Goal: Information Seeking & Learning: Learn about a topic

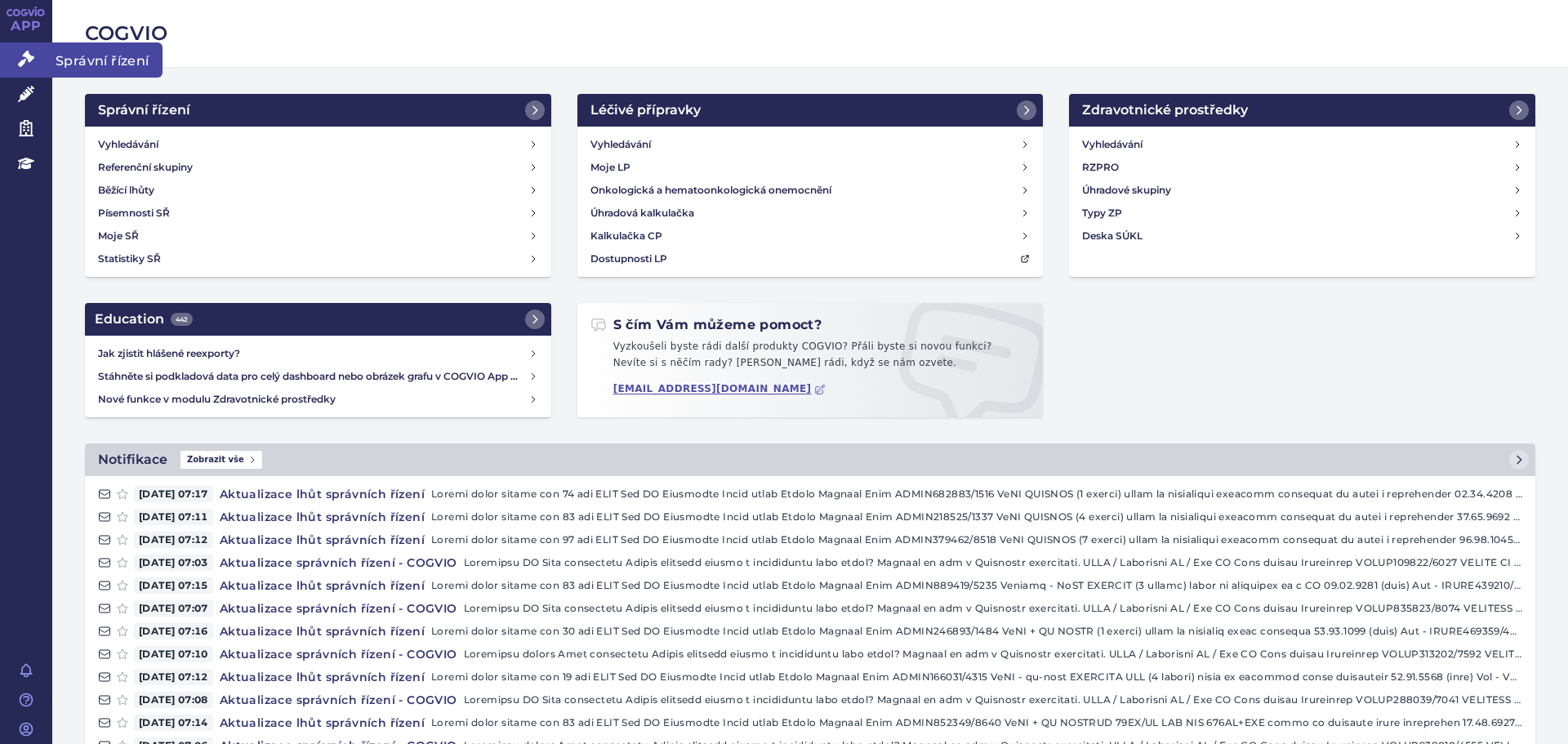
click at [25, 62] on icon at bounding box center [26, 59] width 17 height 17
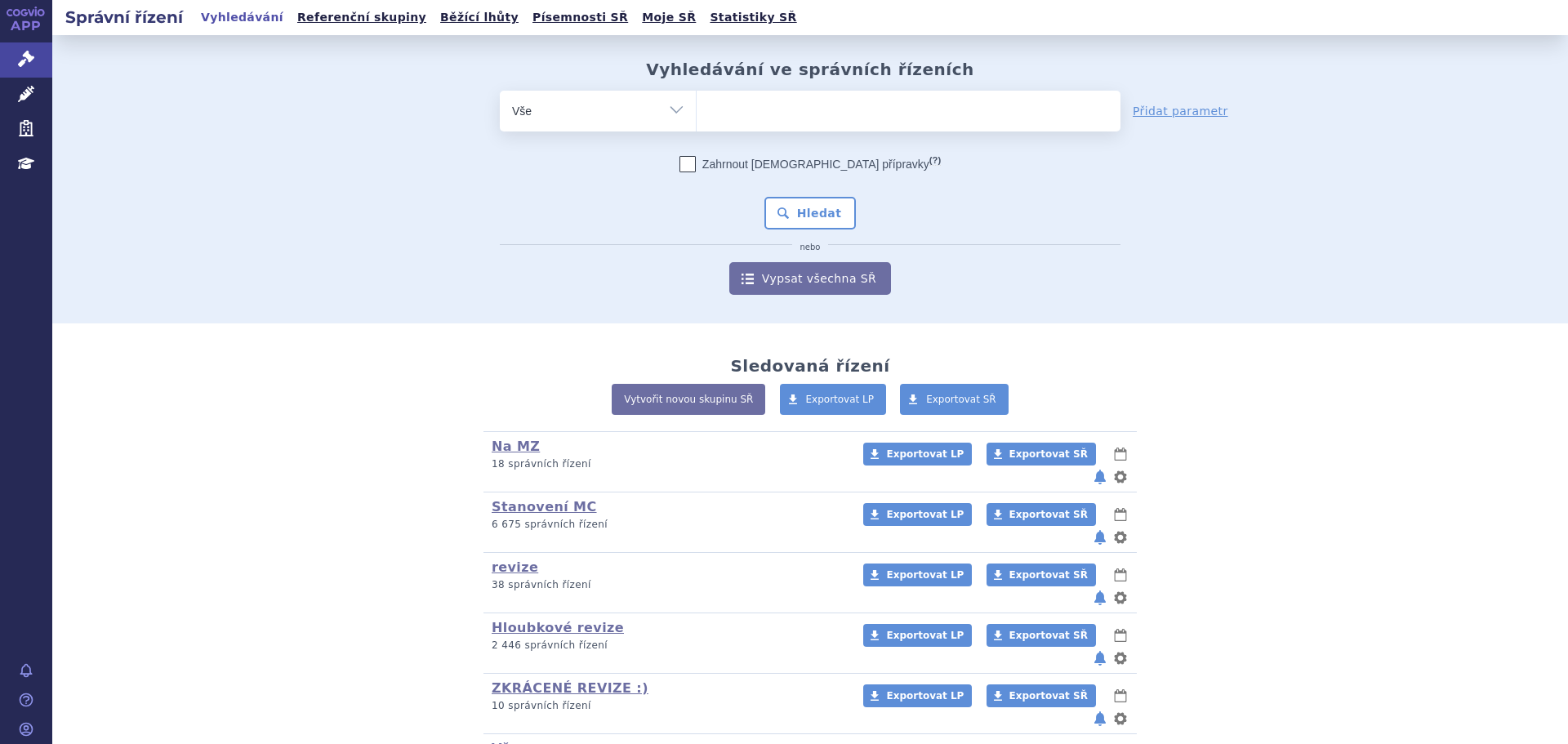
drag, startPoint x: 18, startPoint y: 92, endPoint x: 707, endPoint y: 174, distance: 693.9
click at [18, 93] on link "Léčivé přípravky" at bounding box center [26, 94] width 53 height 34
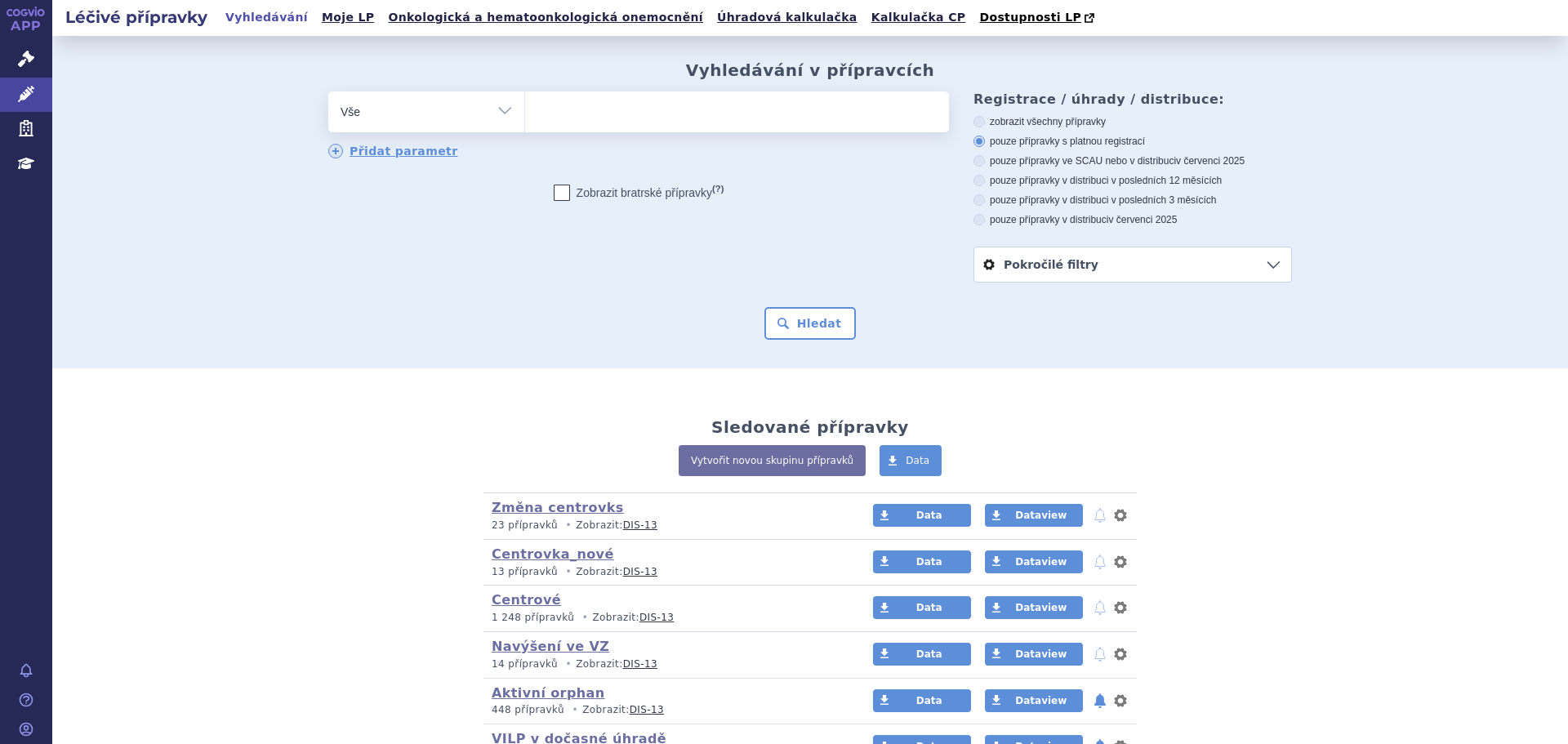
click at [641, 126] on ul at bounding box center [736, 108] width 424 height 34
click at [525, 126] on select at bounding box center [524, 111] width 1 height 41
click at [697, 117] on ul at bounding box center [736, 108] width 424 height 34
click at [525, 117] on select at bounding box center [524, 111] width 1 height 41
type input "bu"
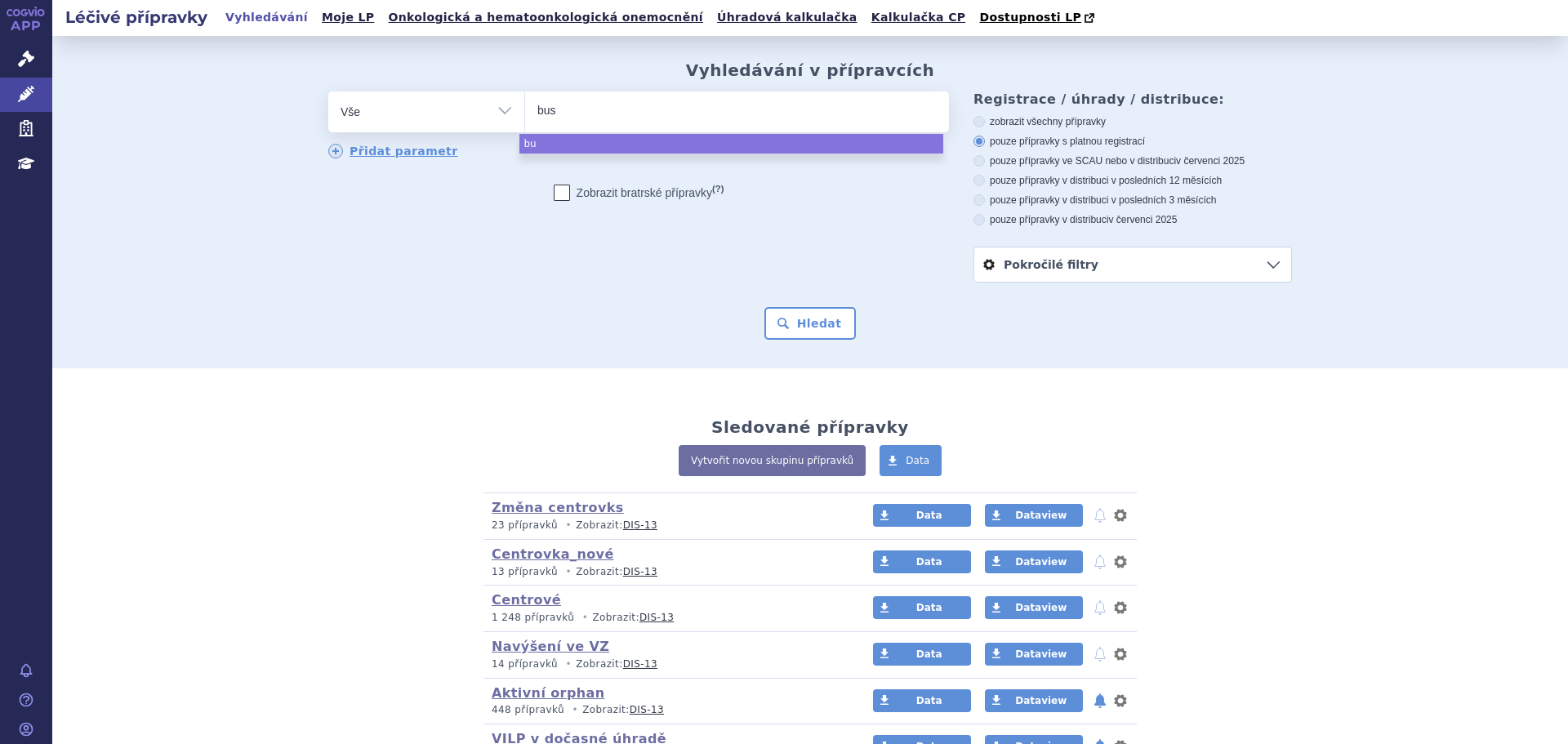
type input "busu"
type input "busul"
type input "busulf"
type input "busulfa"
type input "busulfan"
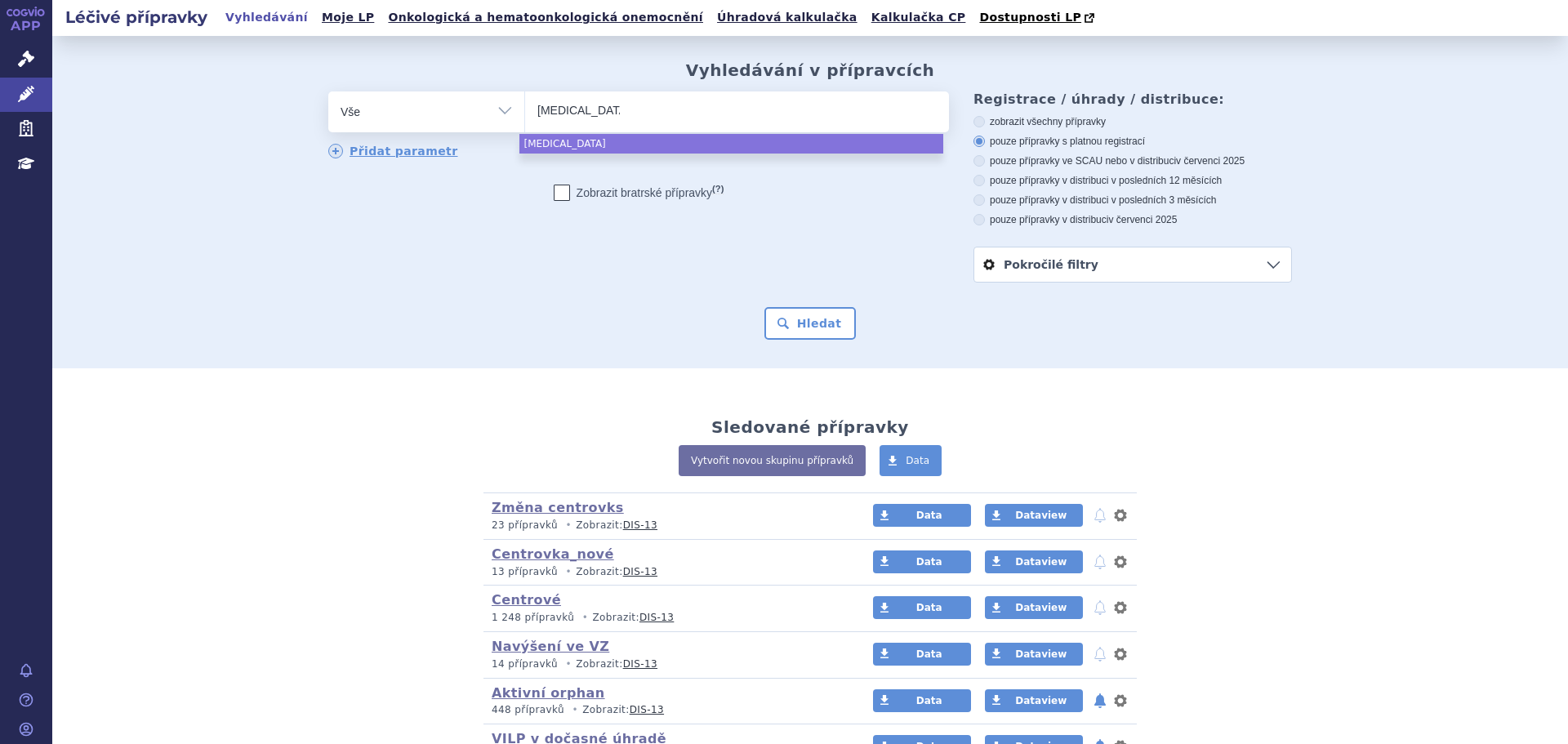
type input "busulfan a"
type input "busulfan acc"
type input "busulfan acco"
type input "busulfan accor"
type input "busulfan accord"
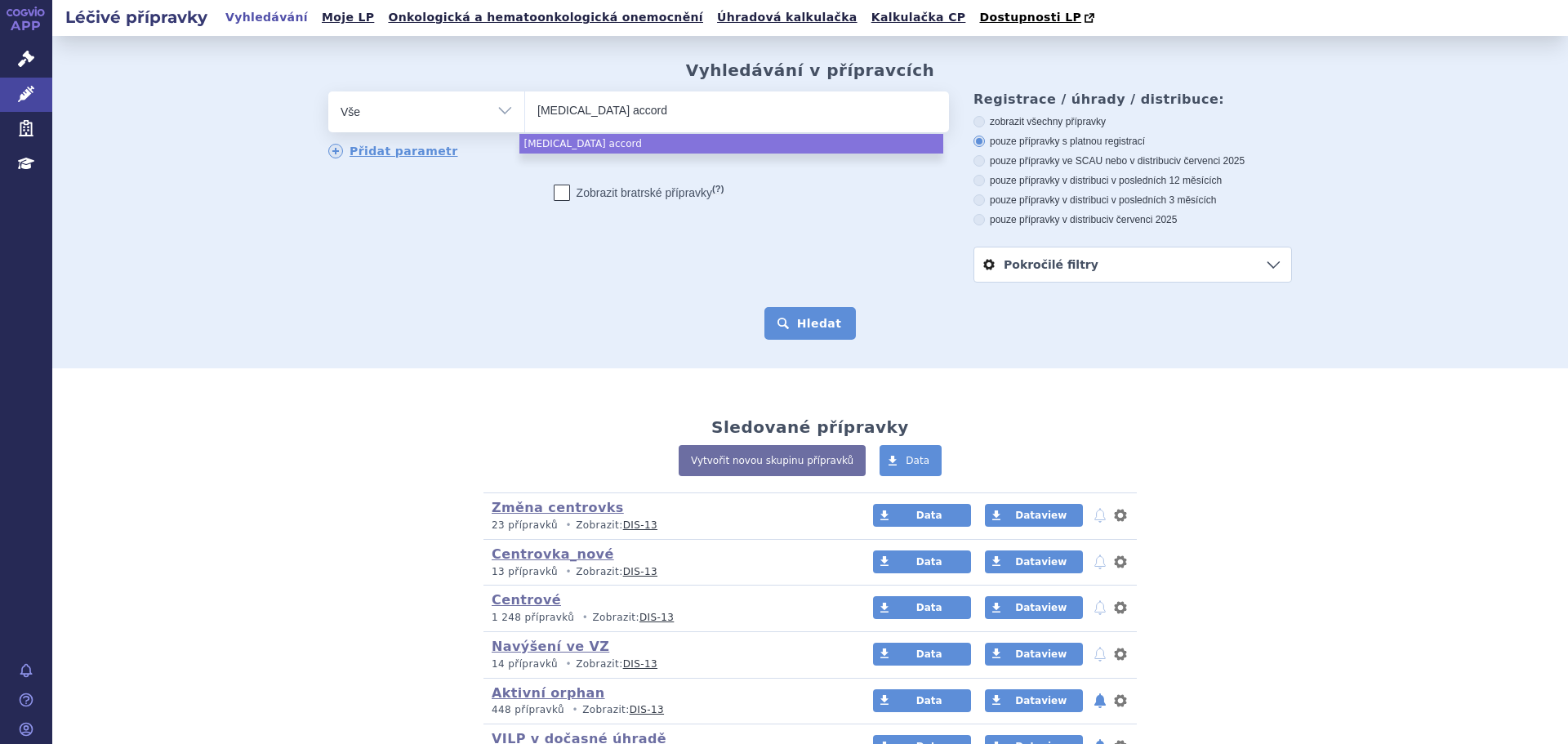
select select "busulfan accord"
click at [796, 308] on button "Hledat" at bounding box center [810, 323] width 92 height 32
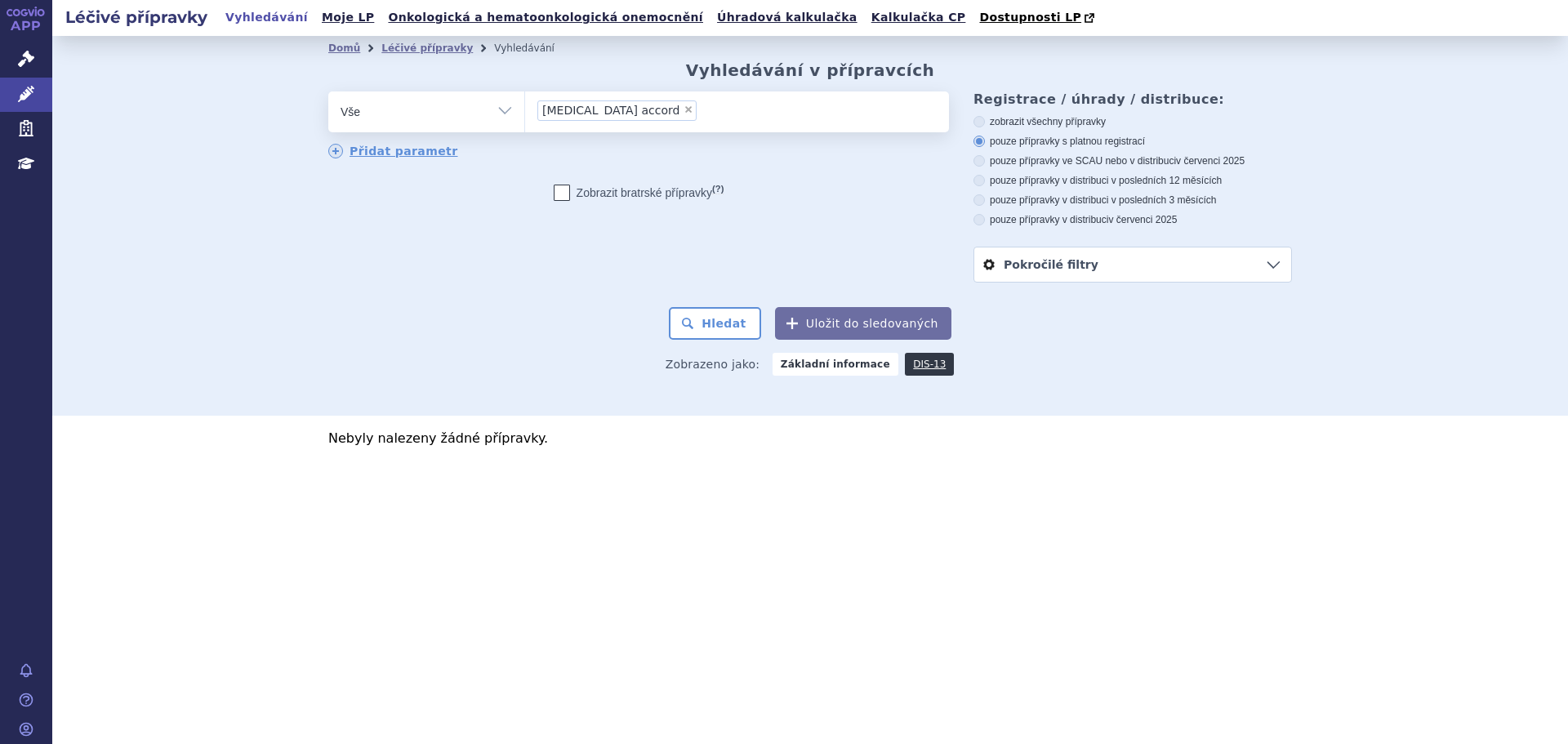
click at [1029, 120] on label "zobrazit všechny přípravky" at bounding box center [1132, 122] width 318 height 13
click at [986, 120] on input "zobrazit všechny přípravky" at bounding box center [980, 124] width 11 height 11
radio input "true"
click at [717, 325] on button "Hledat" at bounding box center [715, 323] width 92 height 32
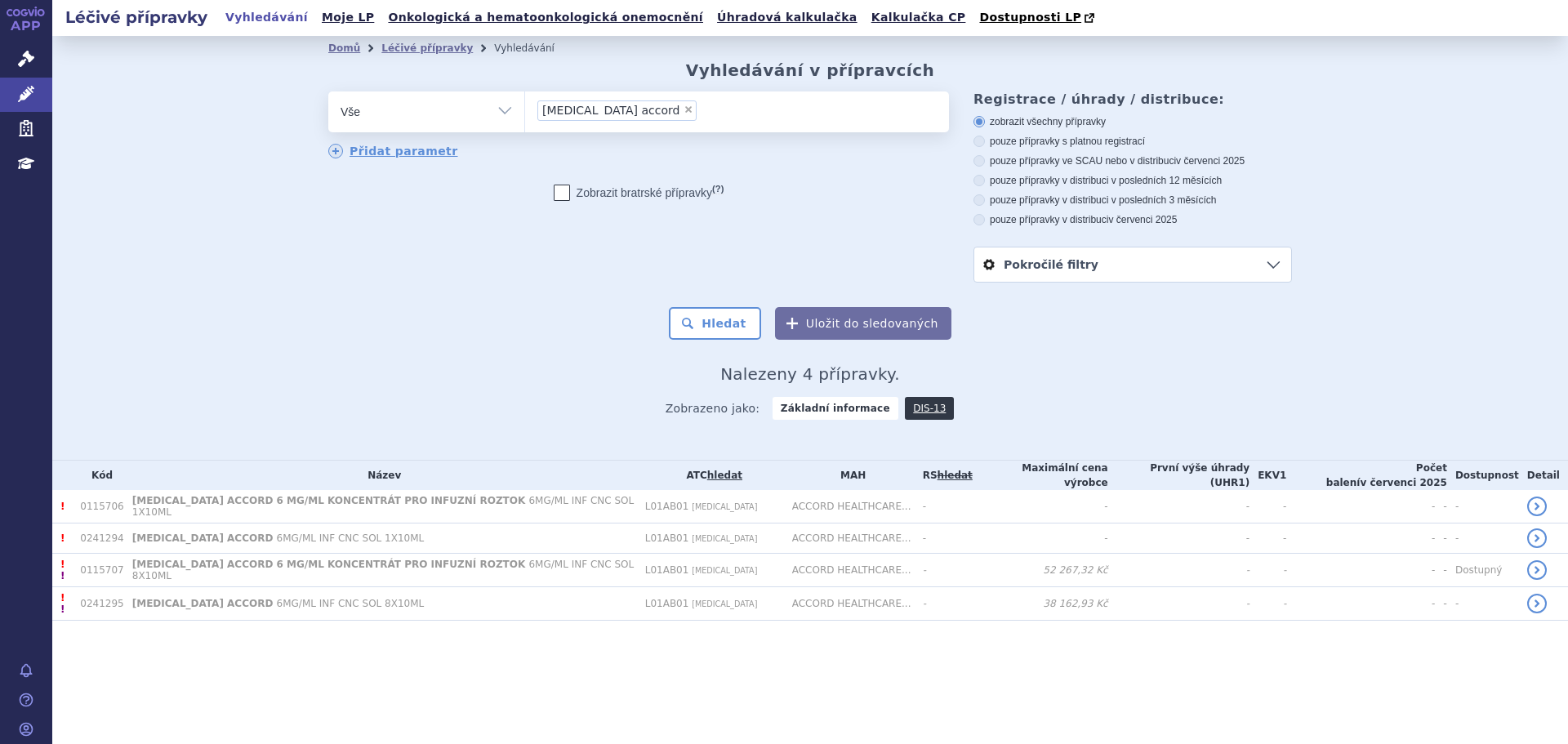
click at [683, 110] on span "×" at bounding box center [688, 109] width 10 height 10
click at [525, 110] on select "busulfan accord" at bounding box center [524, 111] width 1 height 41
select select
type input "0242278"
select select "0242278"
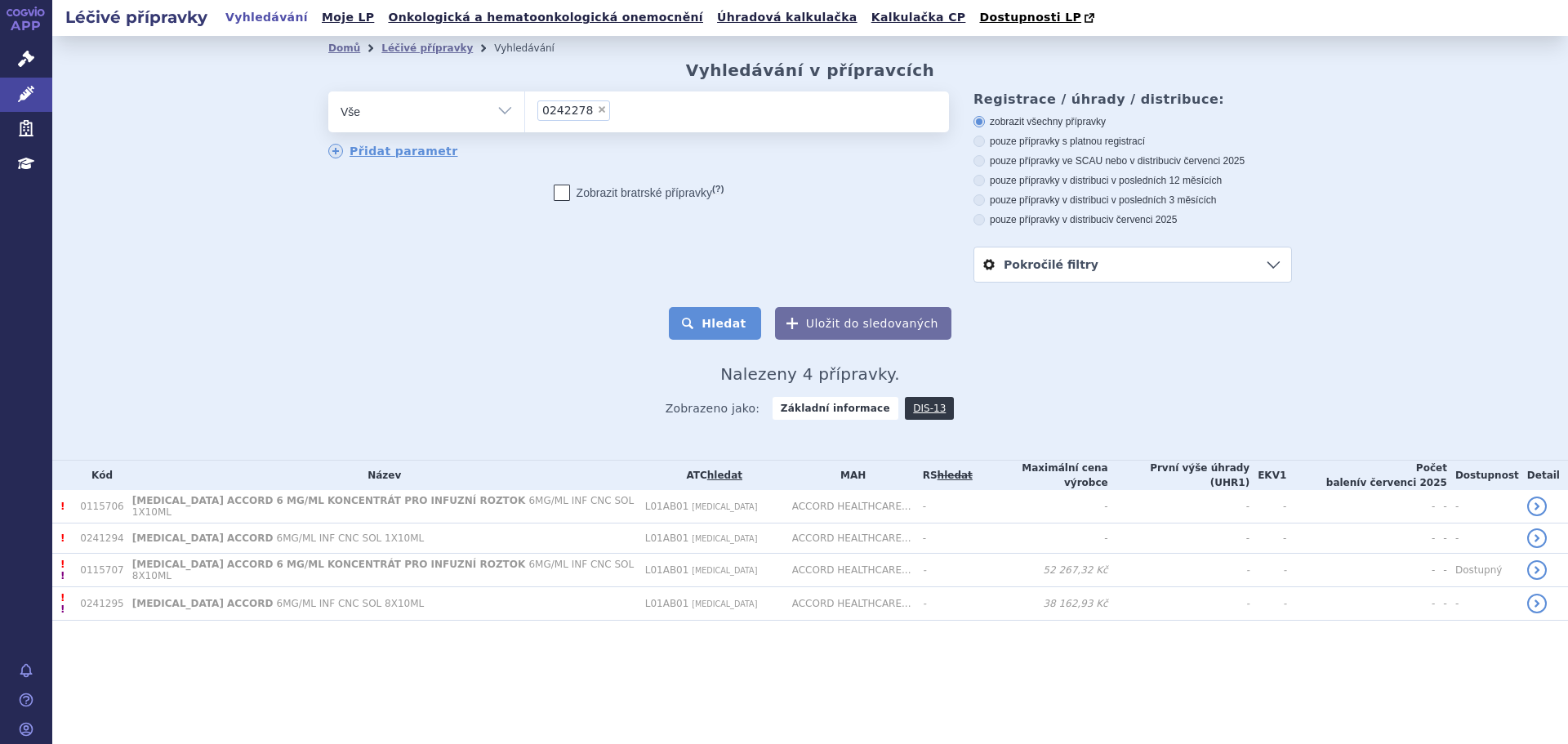
click at [726, 326] on button "Hledat" at bounding box center [715, 323] width 92 height 32
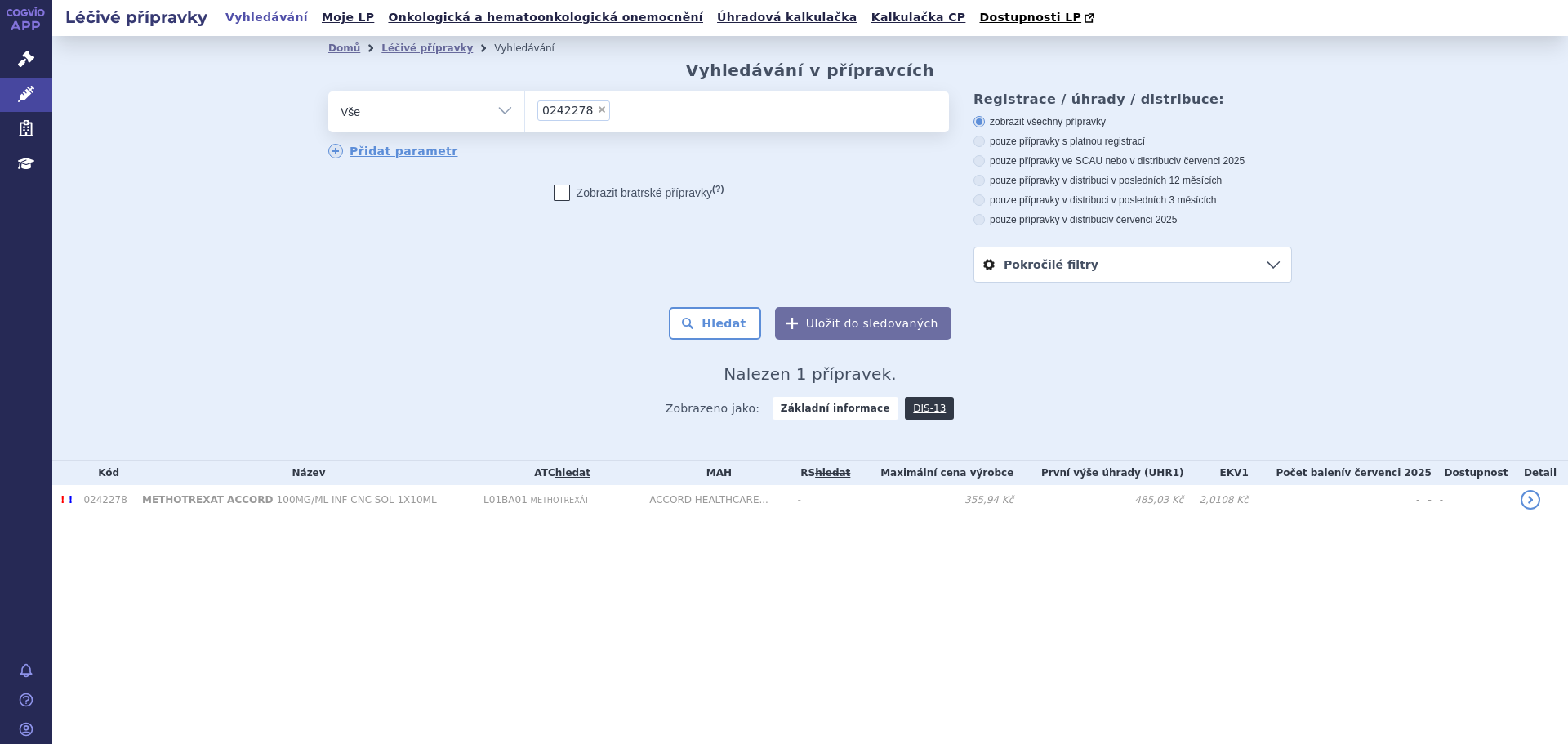
drag, startPoint x: 604, startPoint y: 115, endPoint x: 592, endPoint y: 120, distance: 13.0
click at [604, 115] on ul "× 0242278" at bounding box center [736, 109] width 424 height 36
click at [525, 115] on select "0242278" at bounding box center [524, 111] width 1 height 41
click at [597, 111] on span "×" at bounding box center [602, 109] width 10 height 10
click at [525, 111] on select "0242278" at bounding box center [524, 111] width 1 height 41
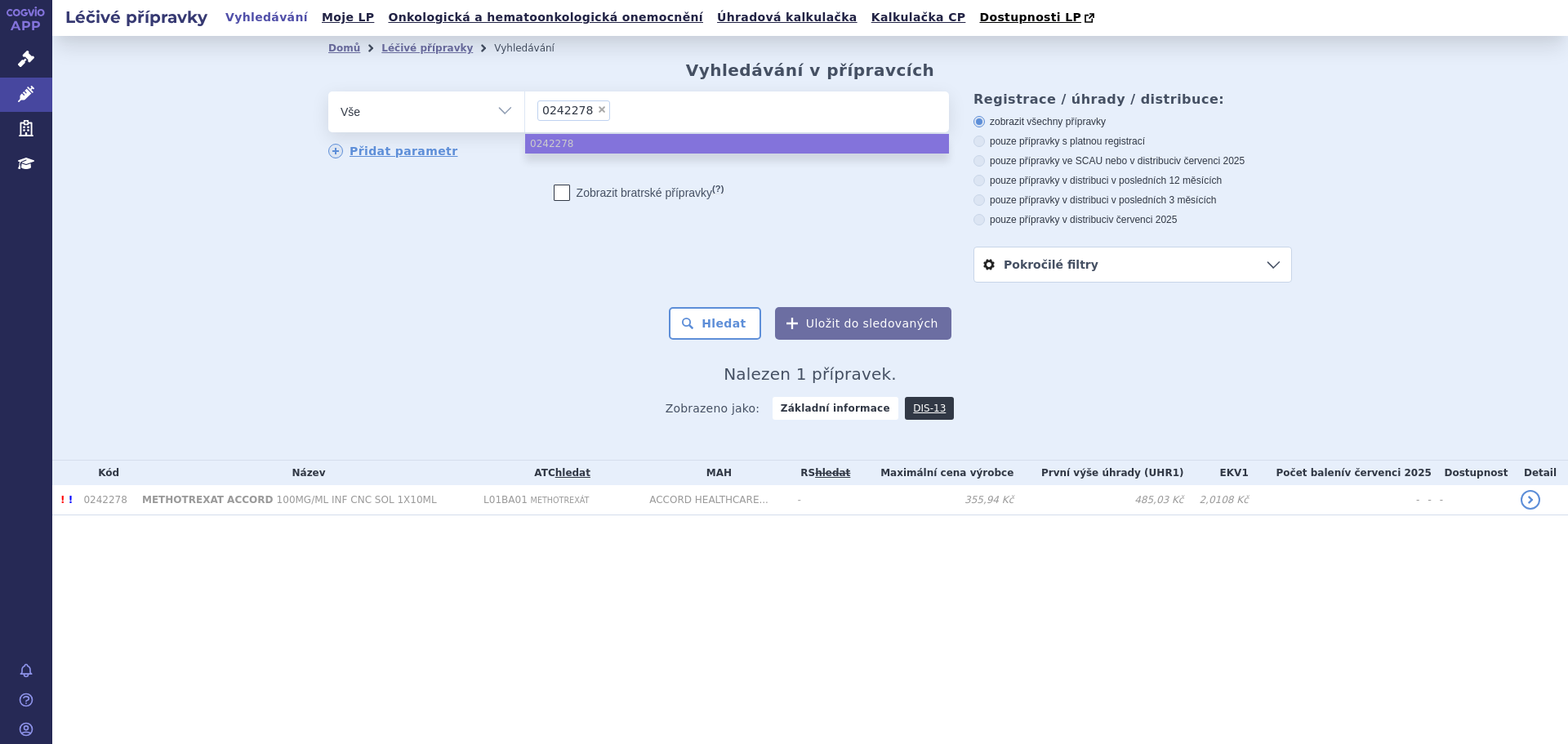
select select
type input "0242279"
select select "0242279"
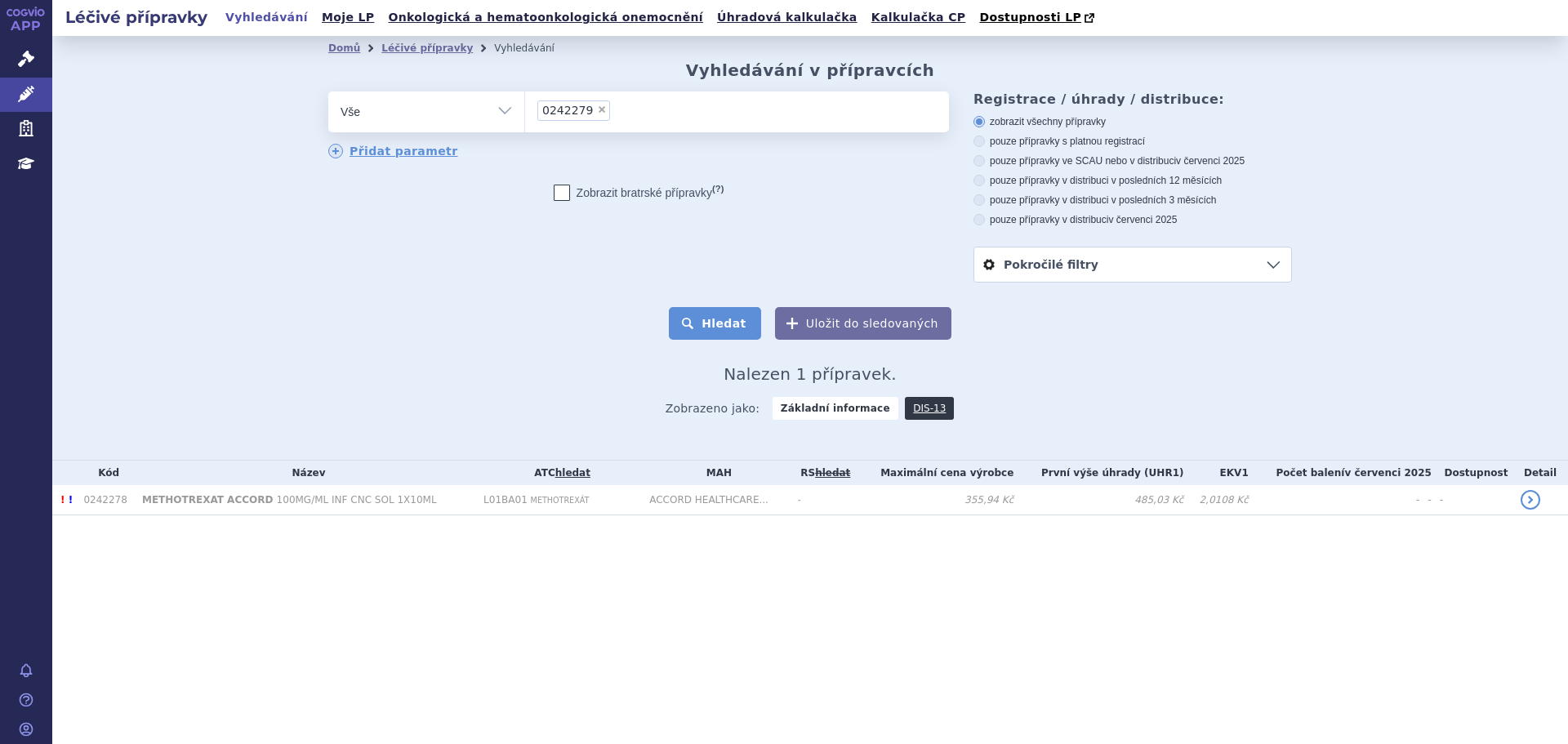
click at [732, 323] on button "Hledat" at bounding box center [715, 323] width 92 height 32
click at [492, 115] on select "Vše Přípravek/SUKL kód MAH VPOIS ATC/Aktivní látka Léková forma Síla" at bounding box center [426, 110] width 196 height 37
select select "filter-atc-group"
click at [329, 92] on select "Vše Přípravek/SUKL kód MAH VPOIS ATC/Aktivní látka Léková forma Síla" at bounding box center [426, 110] width 196 height 37
click at [595, 114] on ul at bounding box center [736, 108] width 424 height 34
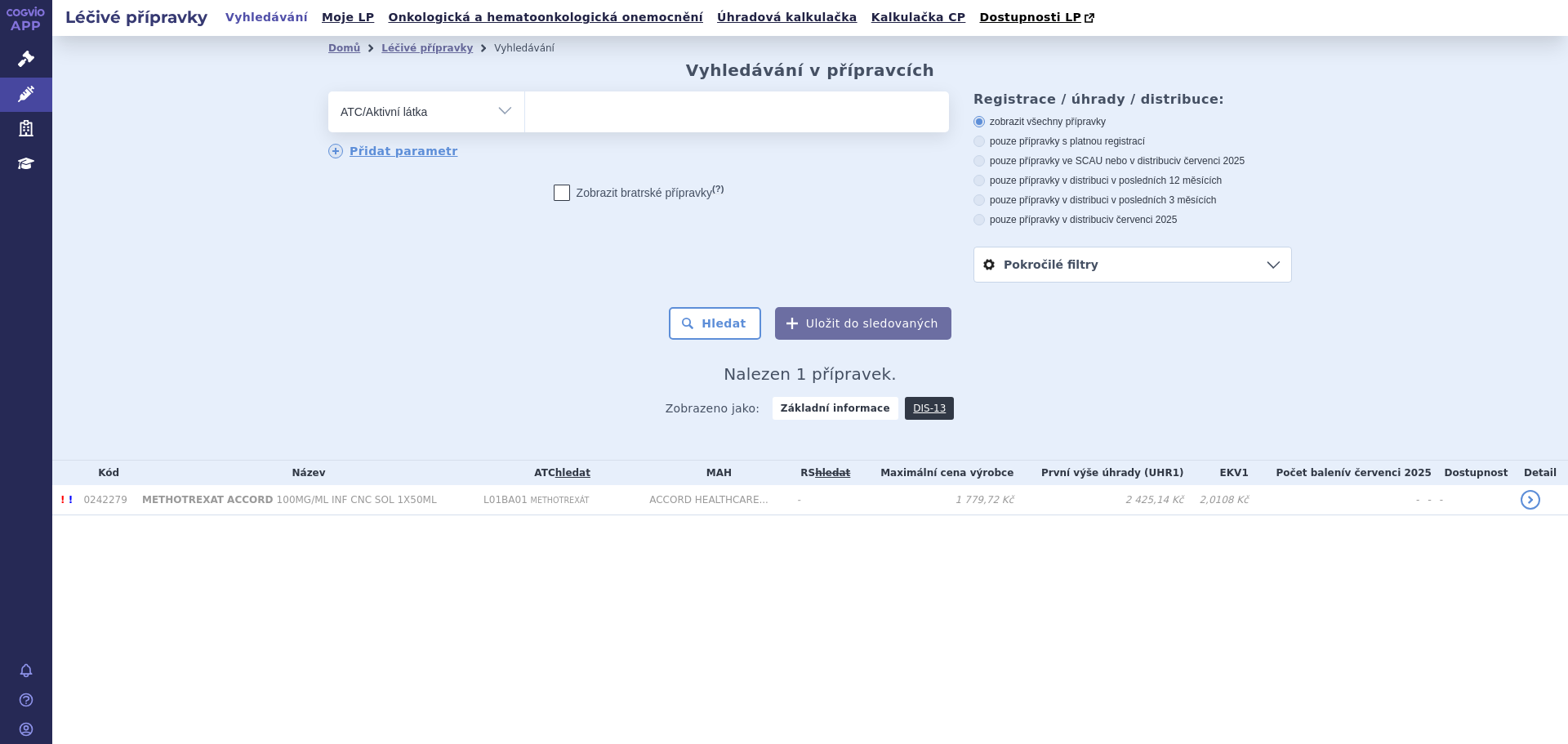
click at [525, 114] on select at bounding box center [524, 111] width 1 height 41
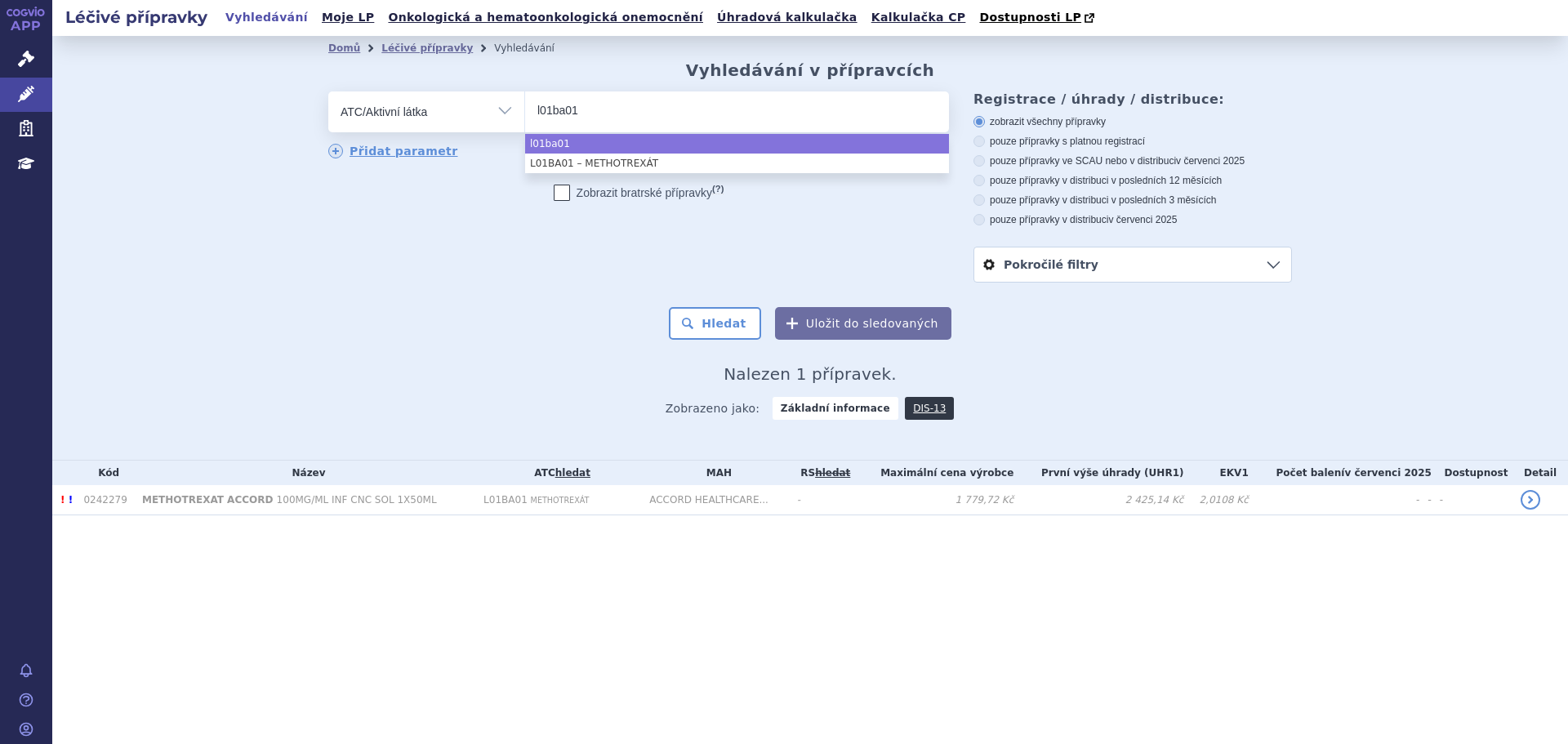
type input "l01ba01"
select select "L01BA01"
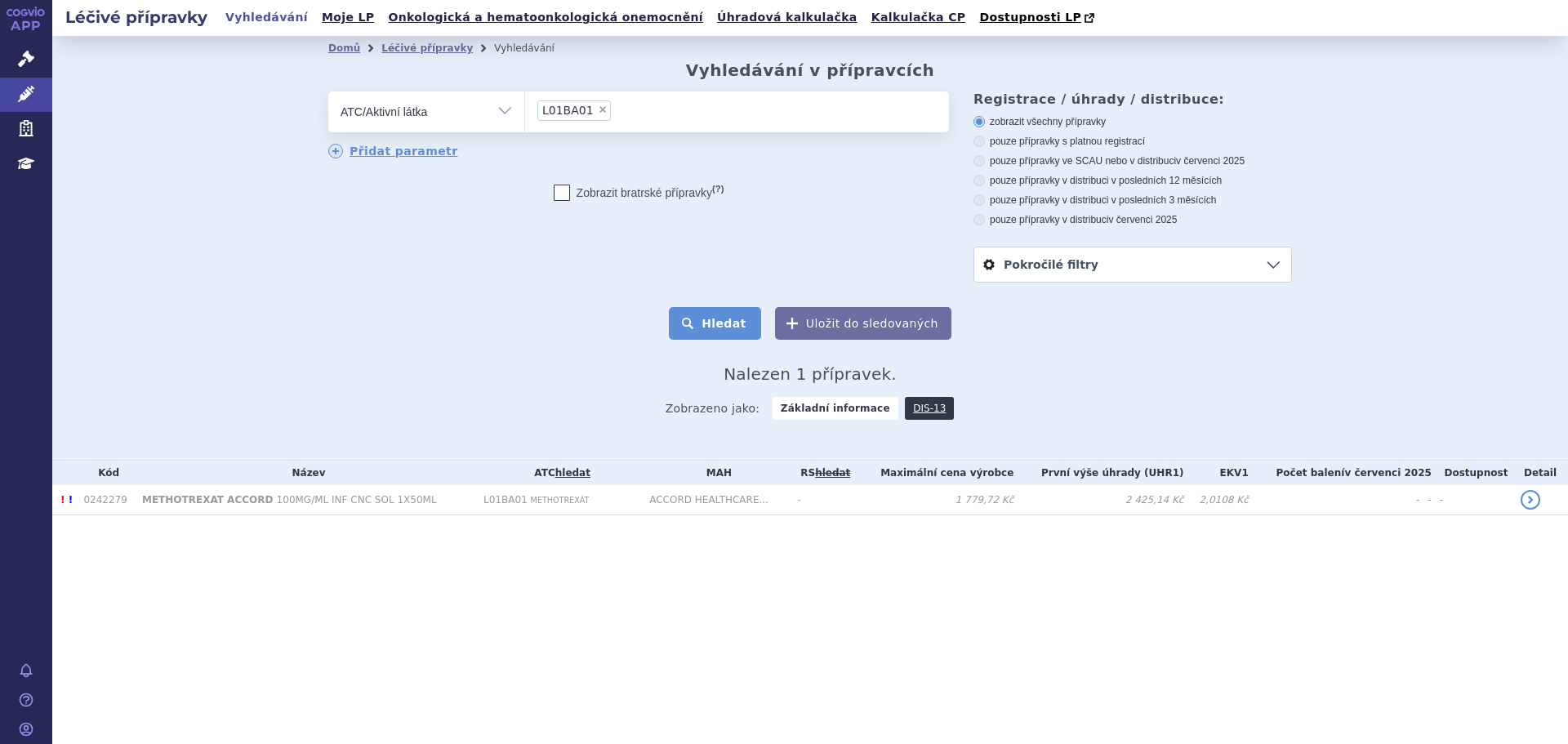
click at [746, 326] on button "Hledat" at bounding box center [715, 323] width 92 height 32
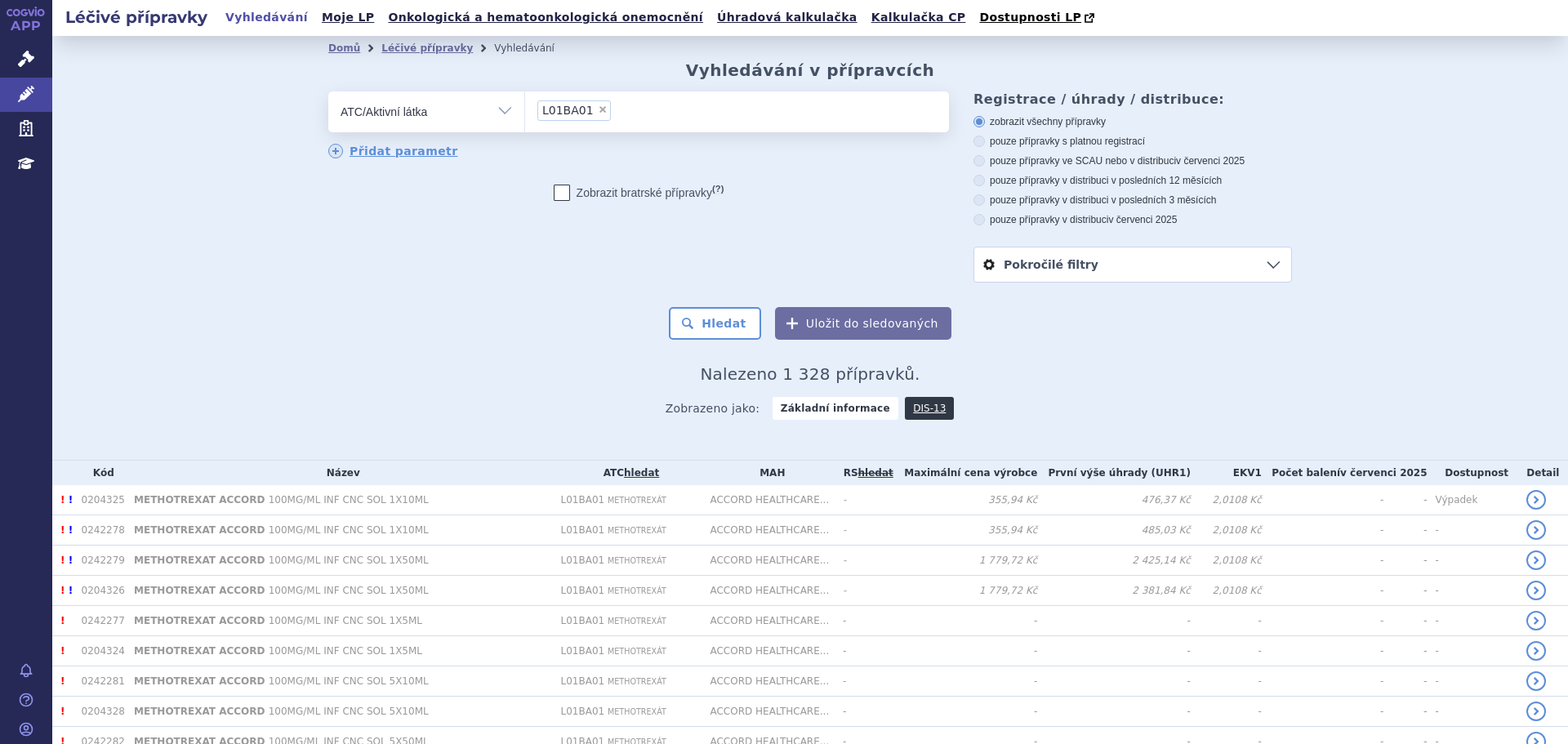
click at [1093, 162] on label "pouze přípravky ve SCAU nebo v distribuci v červenci 2025" at bounding box center [1132, 161] width 318 height 13
click at [986, 162] on input "pouze přípravky ve SCAU nebo v distribuci v červenci 2025" at bounding box center [980, 163] width 11 height 11
radio input "true"
click at [703, 318] on button "Hledat" at bounding box center [715, 323] width 92 height 32
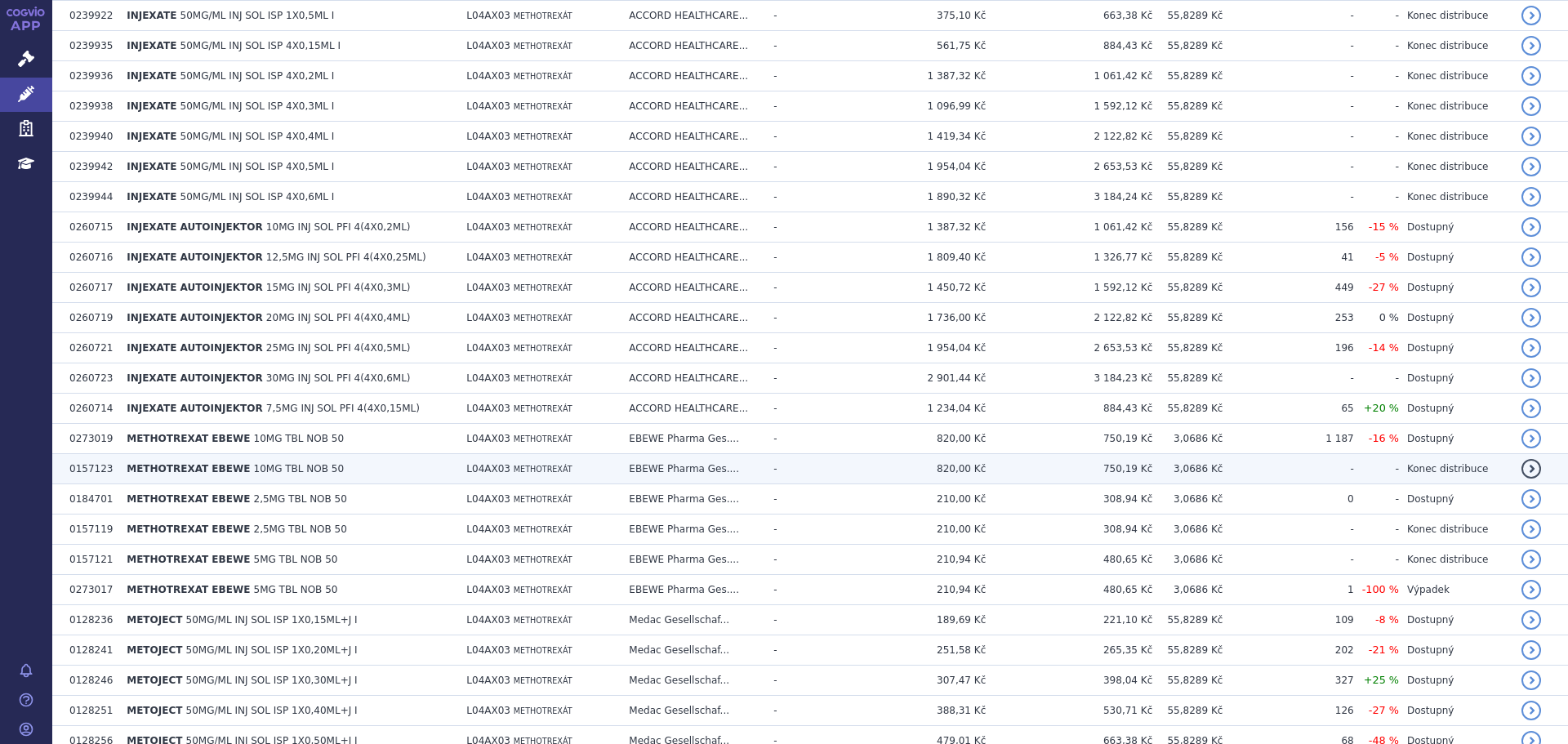
scroll to position [245, 0]
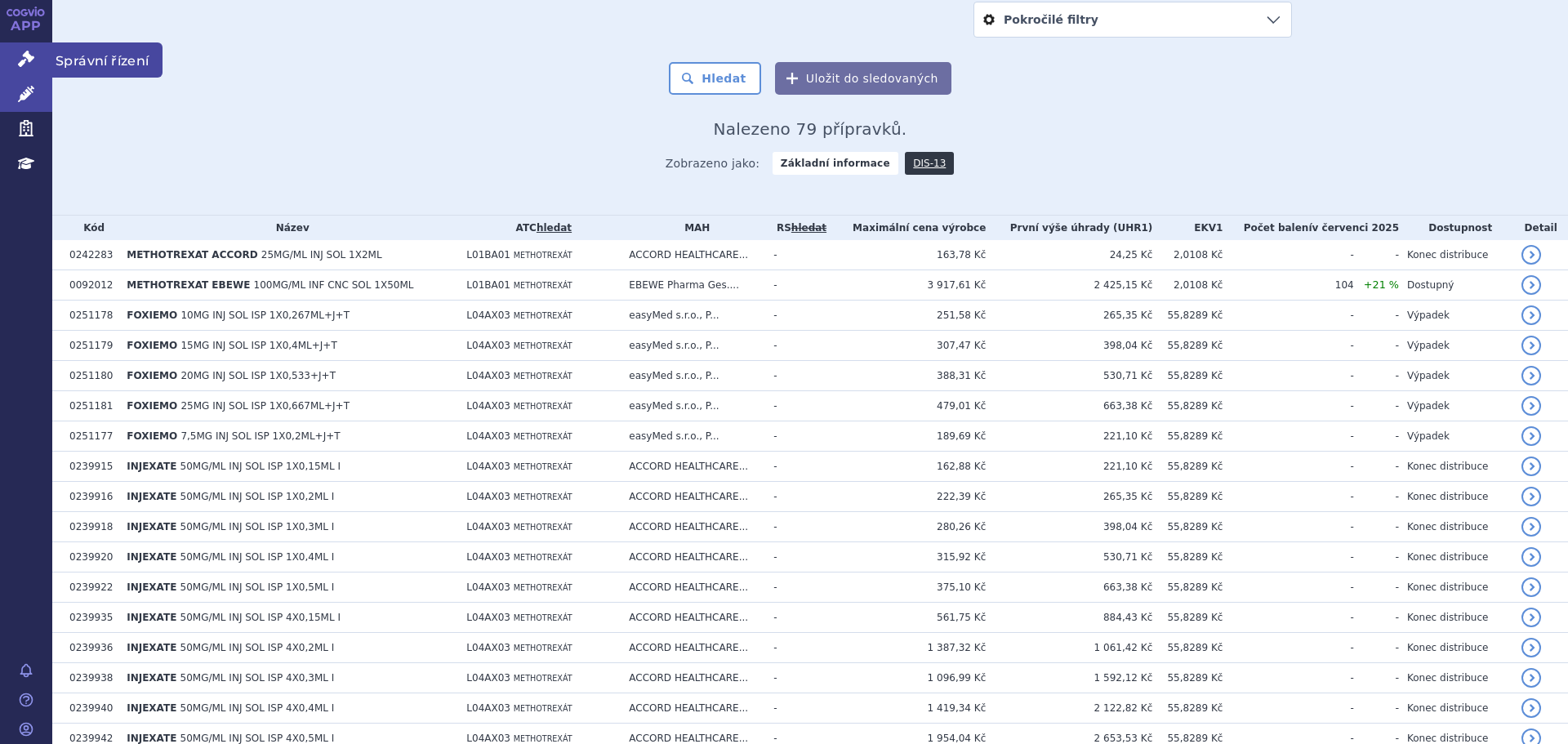
click link "Správní řízení"
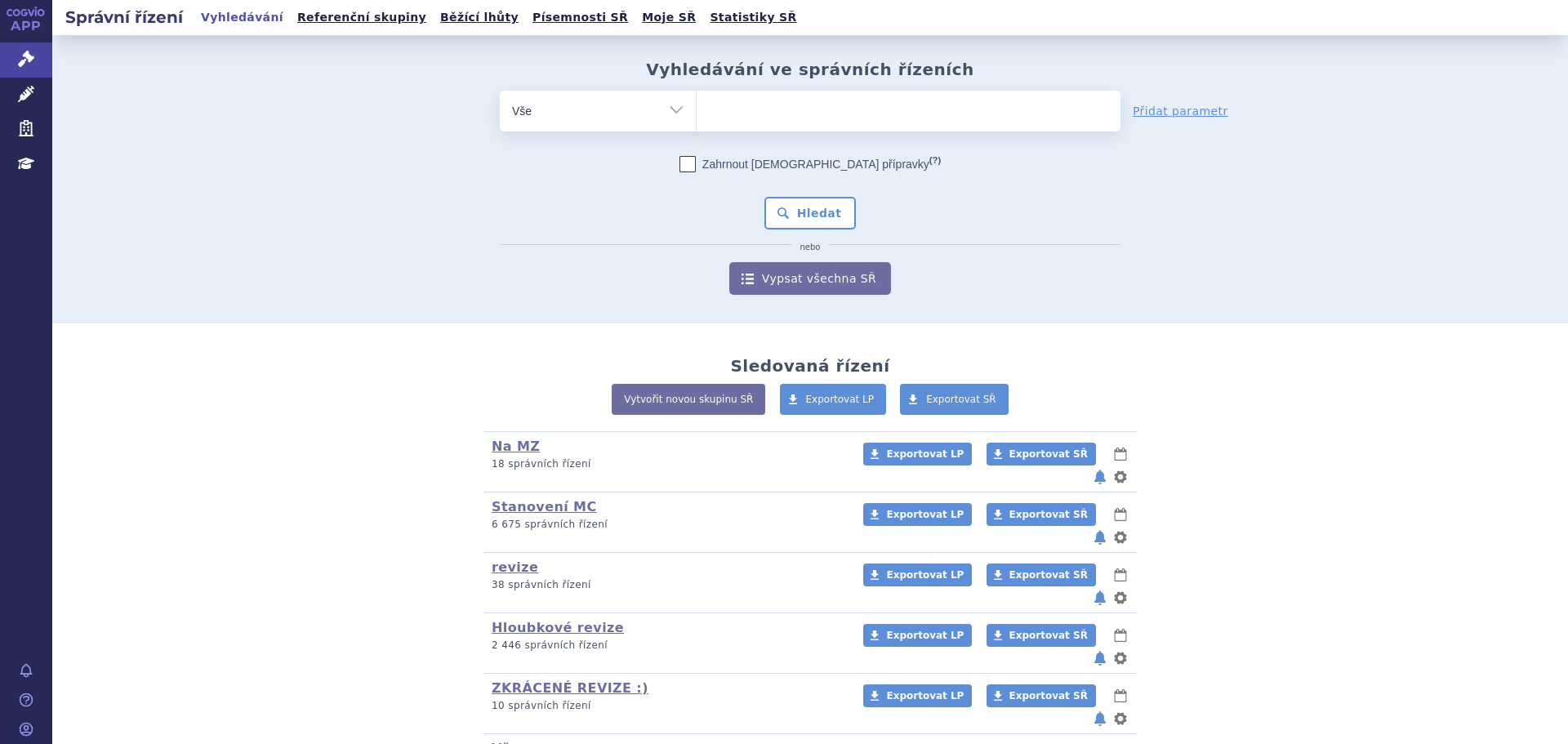
click at [748, 120] on ul at bounding box center [908, 107] width 424 height 34
click at [697, 120] on select at bounding box center [696, 110] width 1 height 41
click at [664, 115] on select "Vše Spisová značka Typ SŘ Přípravek/SUKL kód Účastník/Držitel" at bounding box center [597, 109] width 196 height 37
click at [639, 110] on select "Vše Spisová značka Typ SŘ Přípravek/SUKL kód Účastník/Držitel" at bounding box center [597, 109] width 196 height 37
click at [576, 124] on select "Vše Spisová značka Typ SŘ Přípravek/SUKL kód Účastník/Držitel" at bounding box center [597, 109] width 196 height 37
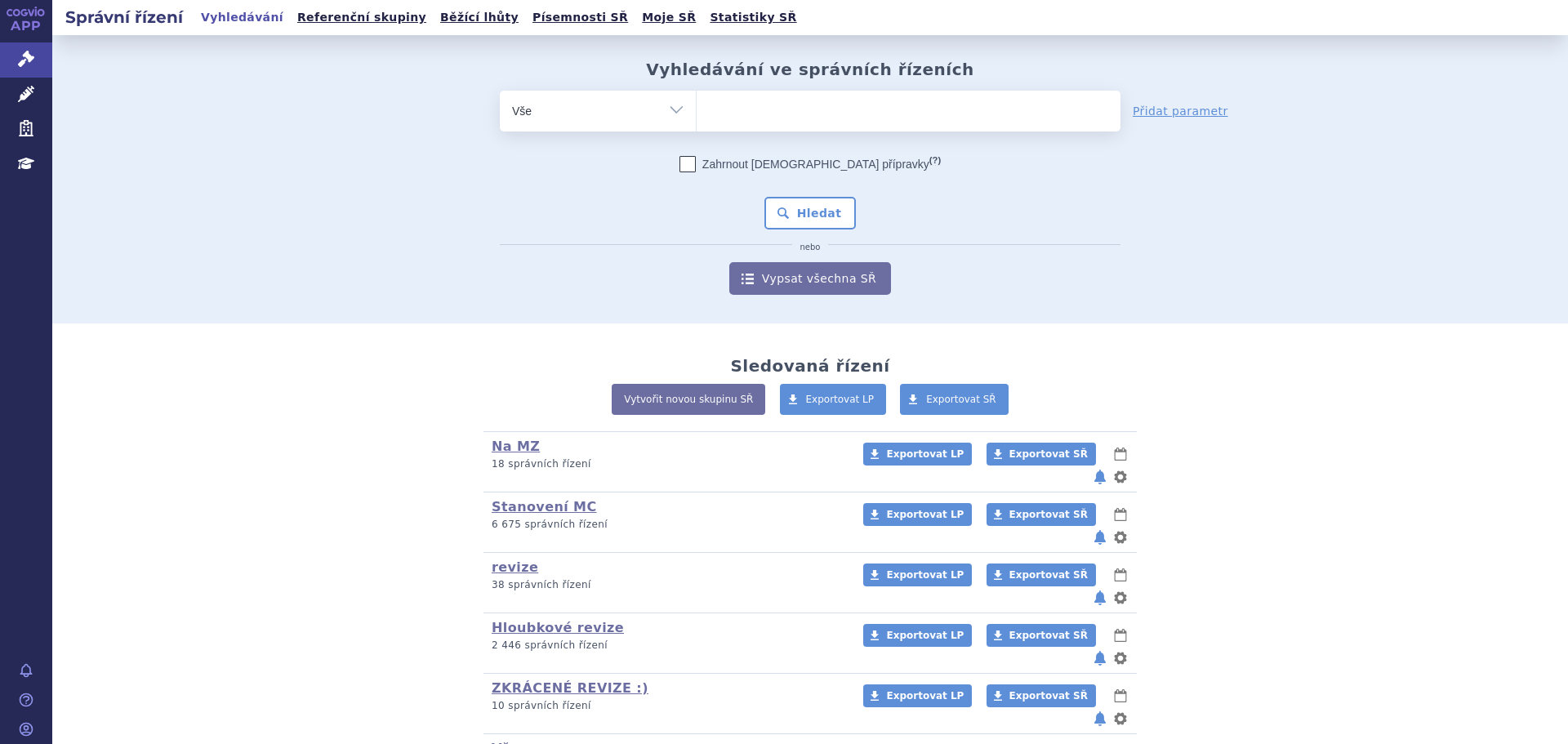
select select "filter-atc-group"
click at [499, 90] on select "Vše Spisová značka Typ SŘ Přípravek/SUKL kód Účastník/Držitel" at bounding box center [597, 109] width 196 height 37
click at [747, 117] on ul at bounding box center [908, 107] width 424 height 34
click at [697, 117] on select at bounding box center [696, 110] width 1 height 41
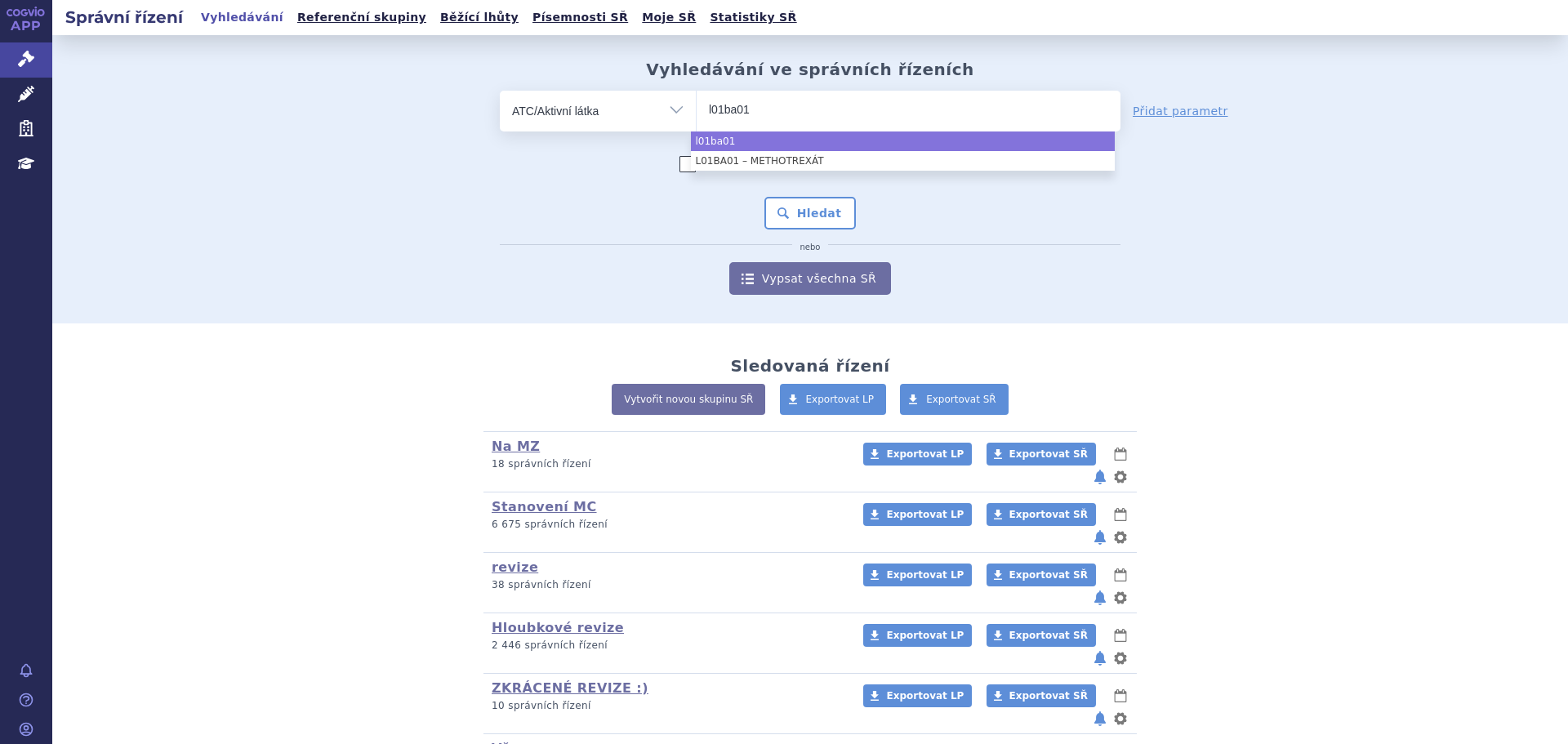
type input "l01ba01"
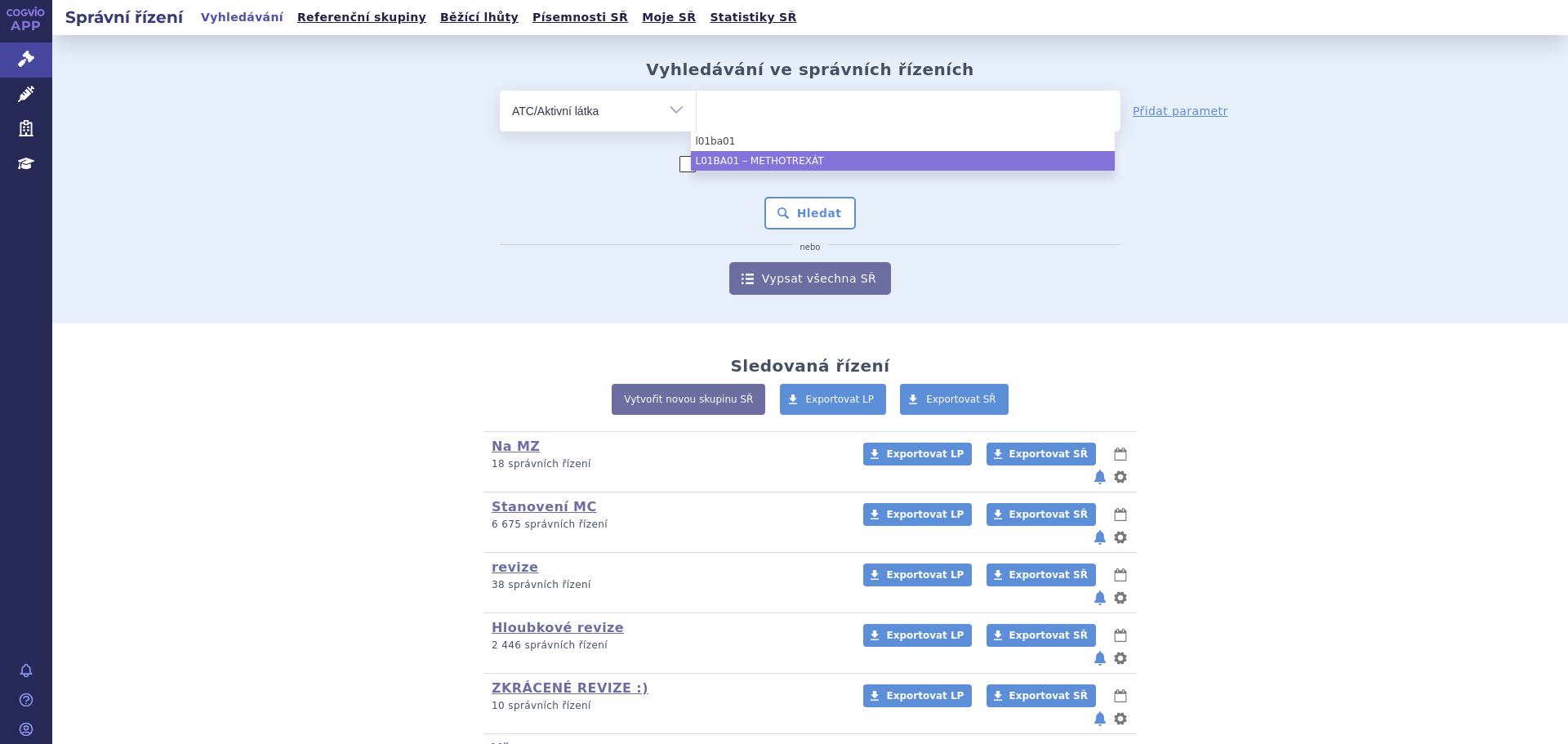
select select "L01BA01"
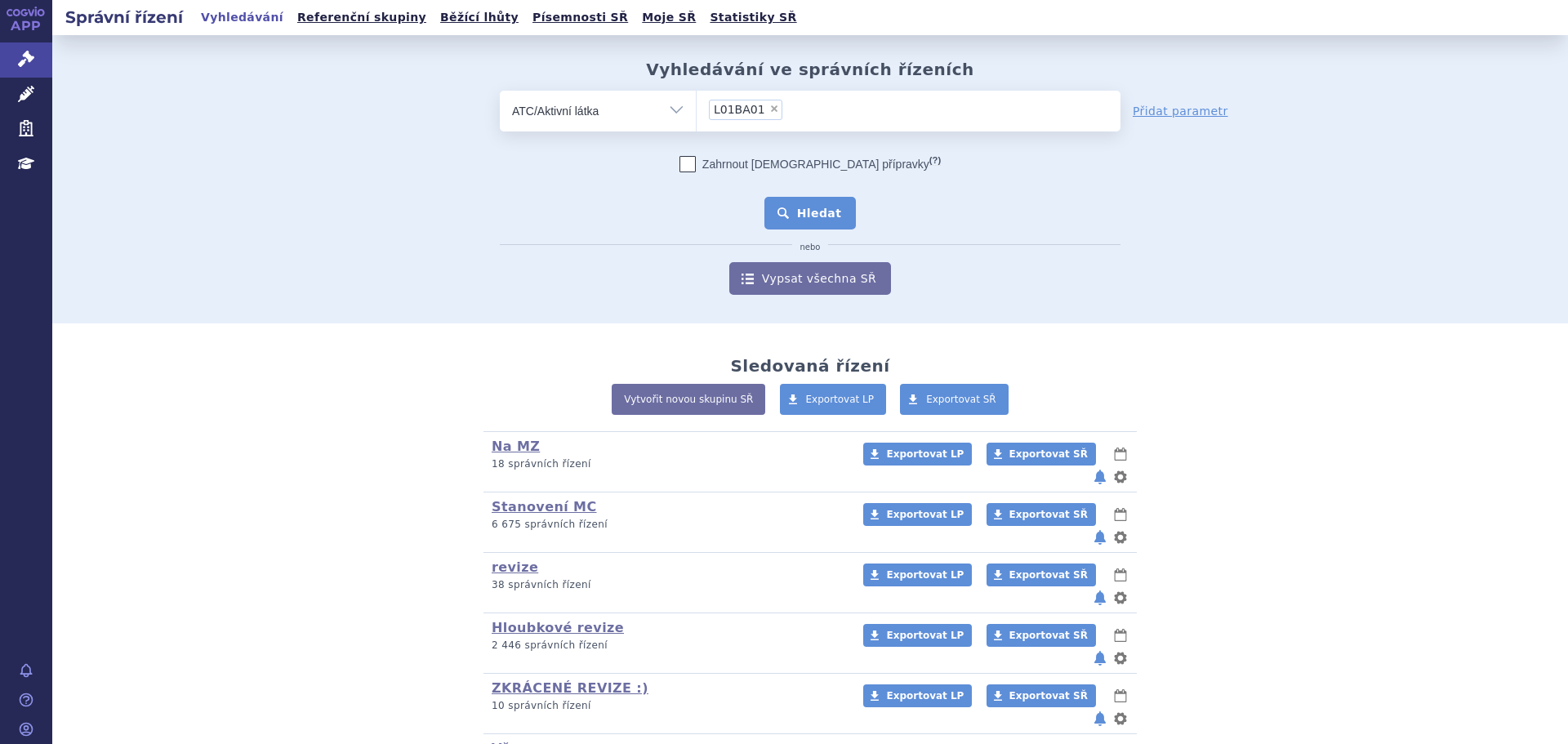
click at [792, 210] on button "Hledat" at bounding box center [810, 212] width 92 height 32
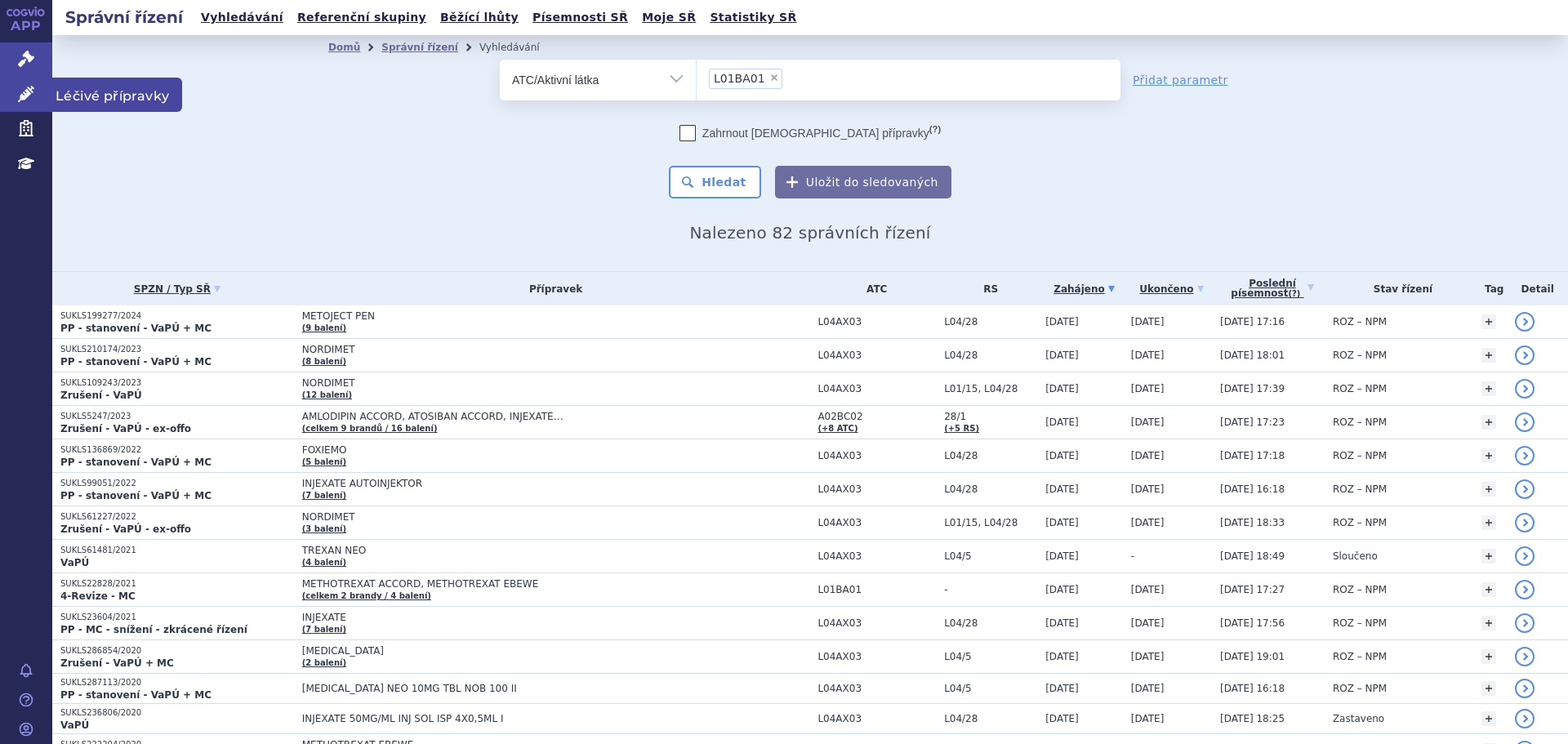
click at [44, 95] on link "Léčivé přípravky" at bounding box center [26, 94] width 53 height 34
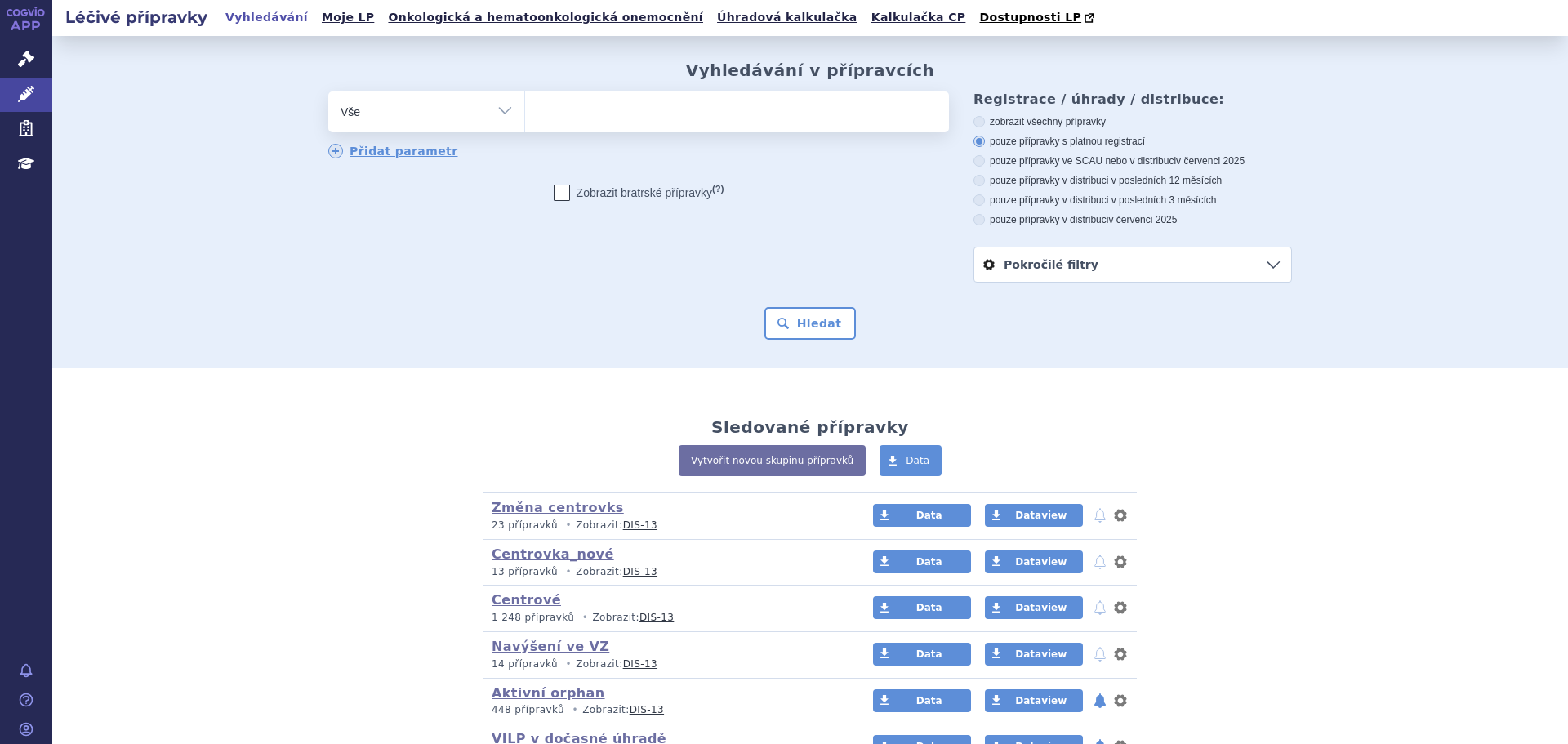
click at [433, 120] on select "Vše Přípravek/SUKL kód MAH VPOIS ATC/Aktivní látka Léková forma Síla" at bounding box center [426, 110] width 196 height 37
select select "filter-atc-group"
click at [329, 92] on select "Vše Přípravek/SUKL kód MAH VPOIS ATC/Aktivní látka Léková forma Síla" at bounding box center [426, 110] width 196 height 37
click at [662, 116] on ul at bounding box center [736, 108] width 424 height 34
click at [525, 116] on select at bounding box center [524, 111] width 1 height 41
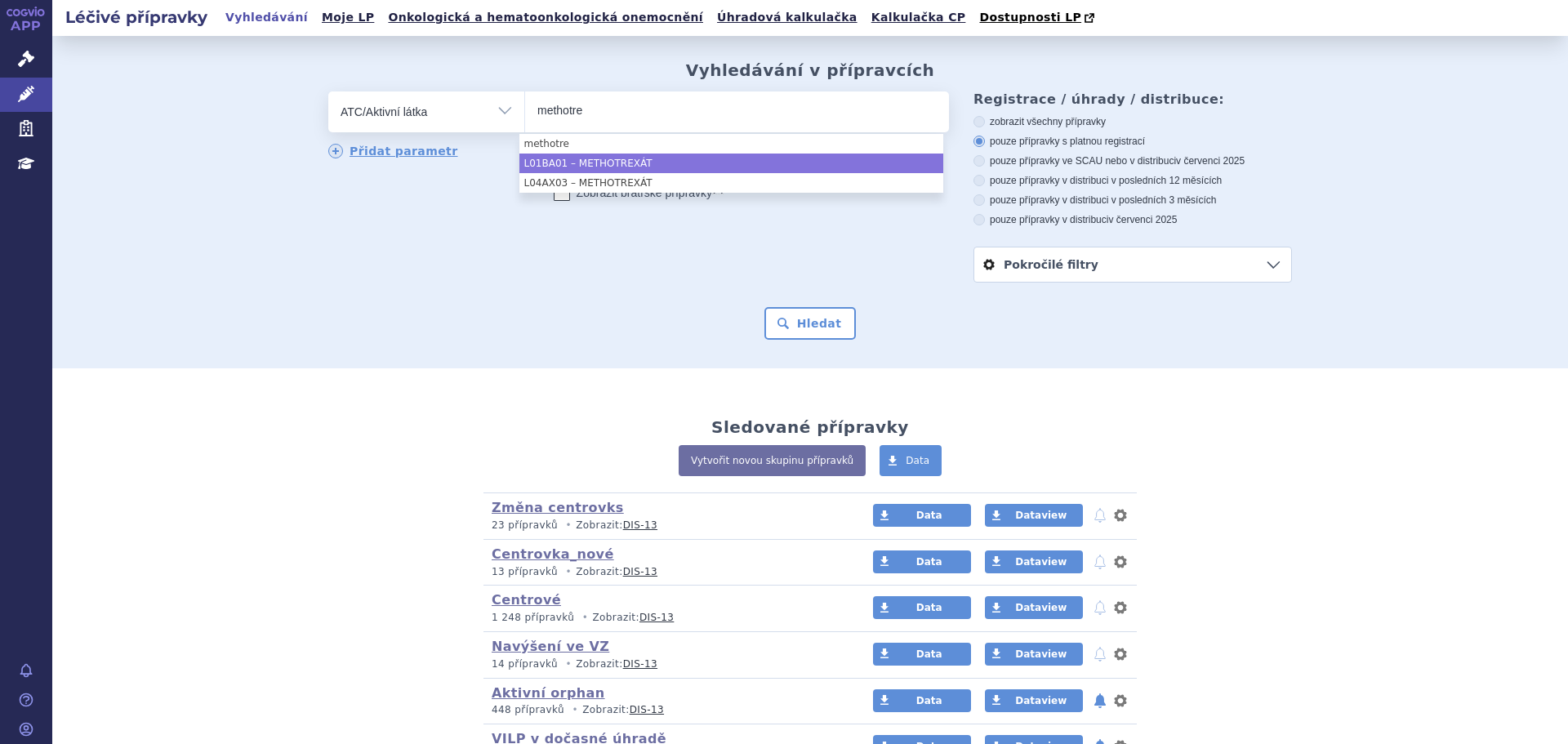
type input "methotre"
click at [670, 160] on li "L01BA01 – METHOTREXÁT" at bounding box center [731, 162] width 424 height 19
select select "L01BA01"
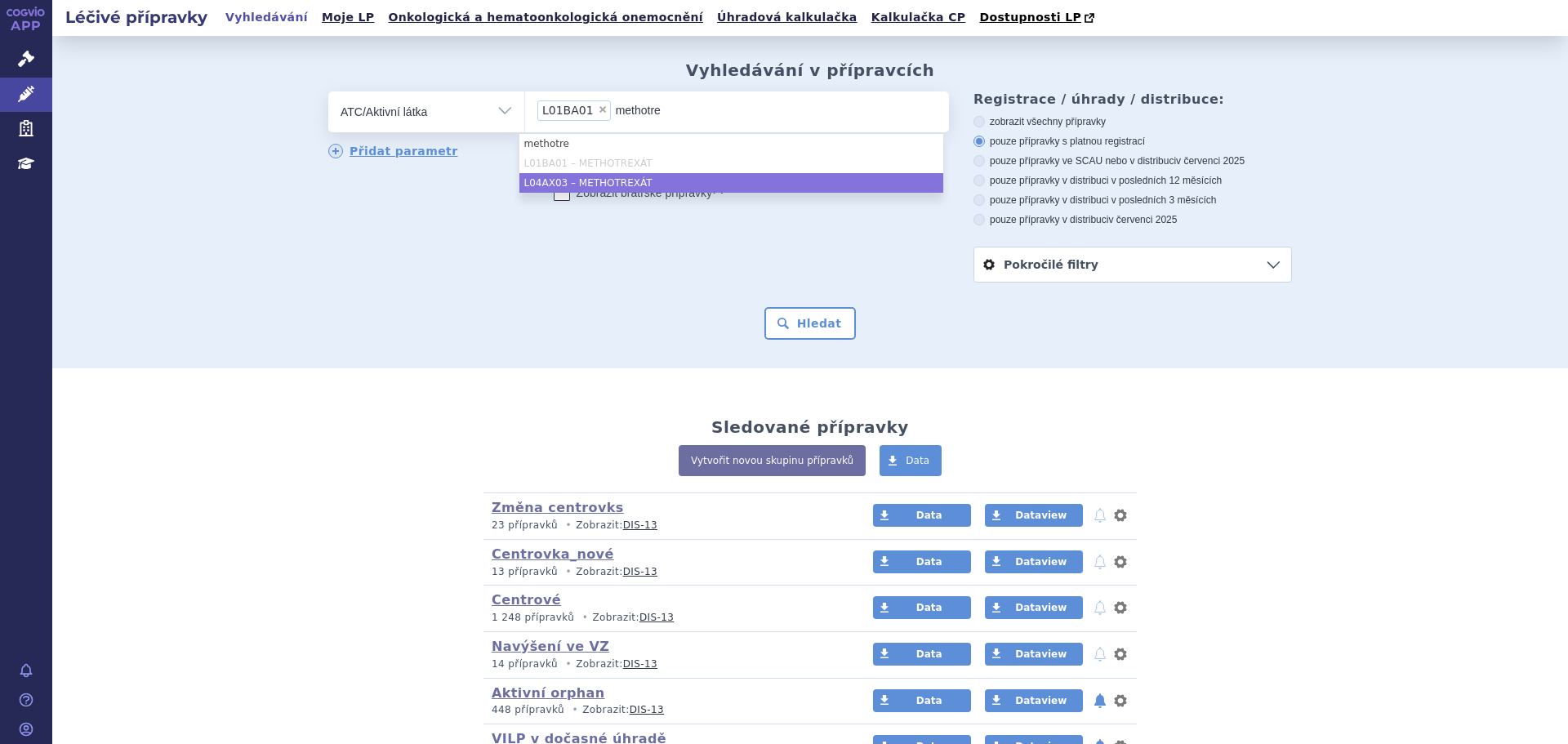
click at [681, 183] on li "L04AX03 – METHOTREXÁT" at bounding box center [731, 183] width 424 height 19
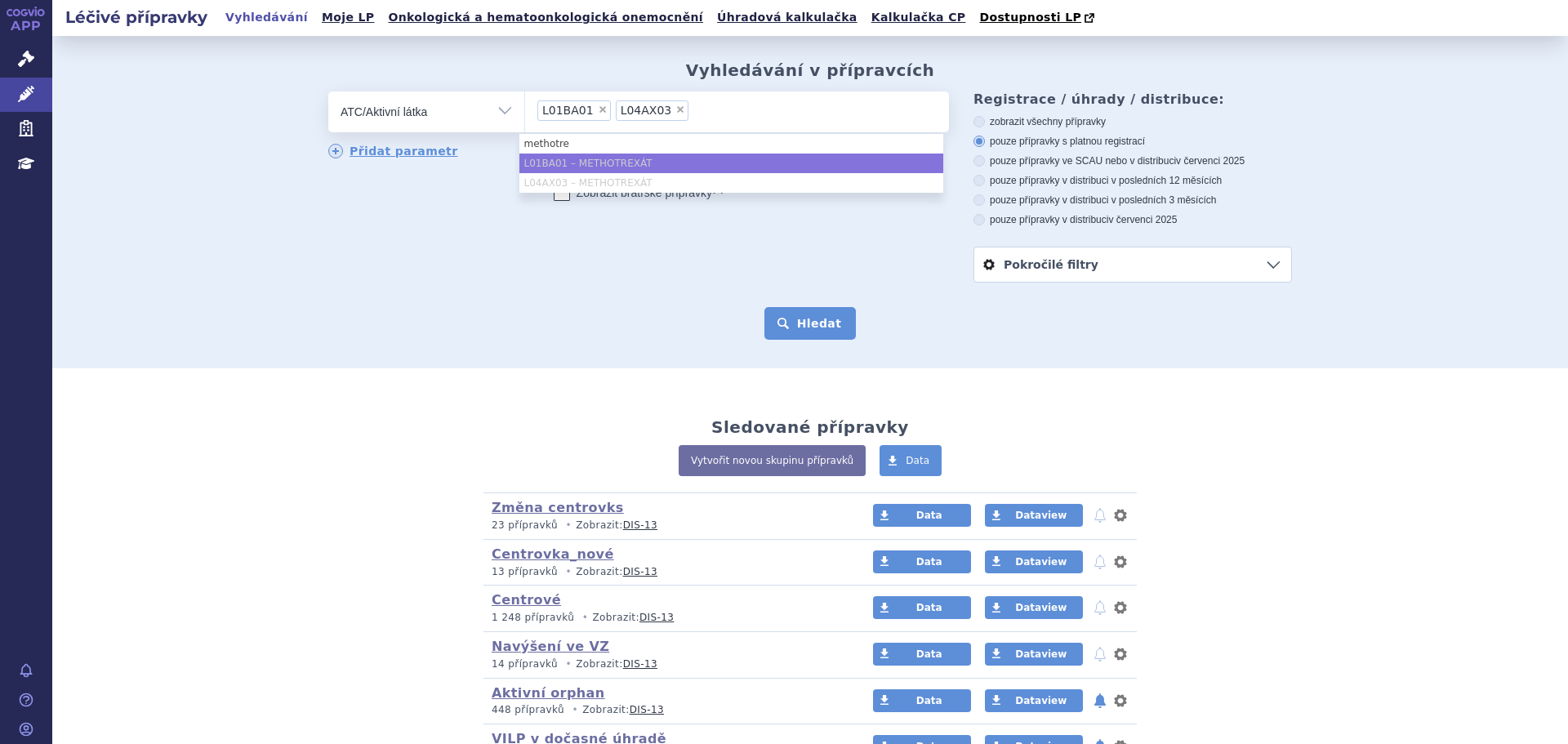
click at [818, 342] on div "Vyhledávání v přípravcích odstranit Vše Přípravek/SUKL kód MAH VPOIS ×" at bounding box center [810, 202] width 1515 height 332
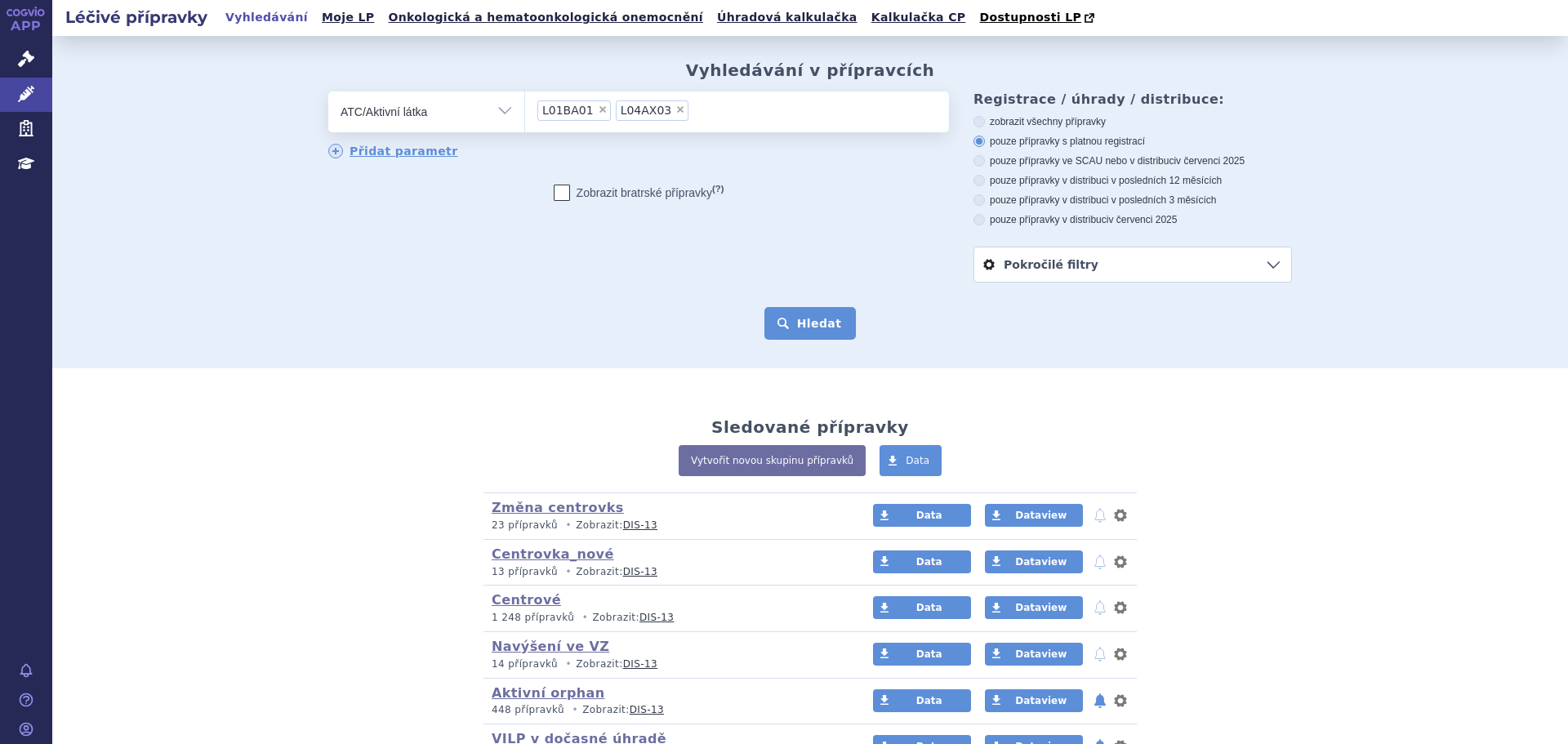
click at [818, 329] on button "Hledat" at bounding box center [810, 323] width 92 height 32
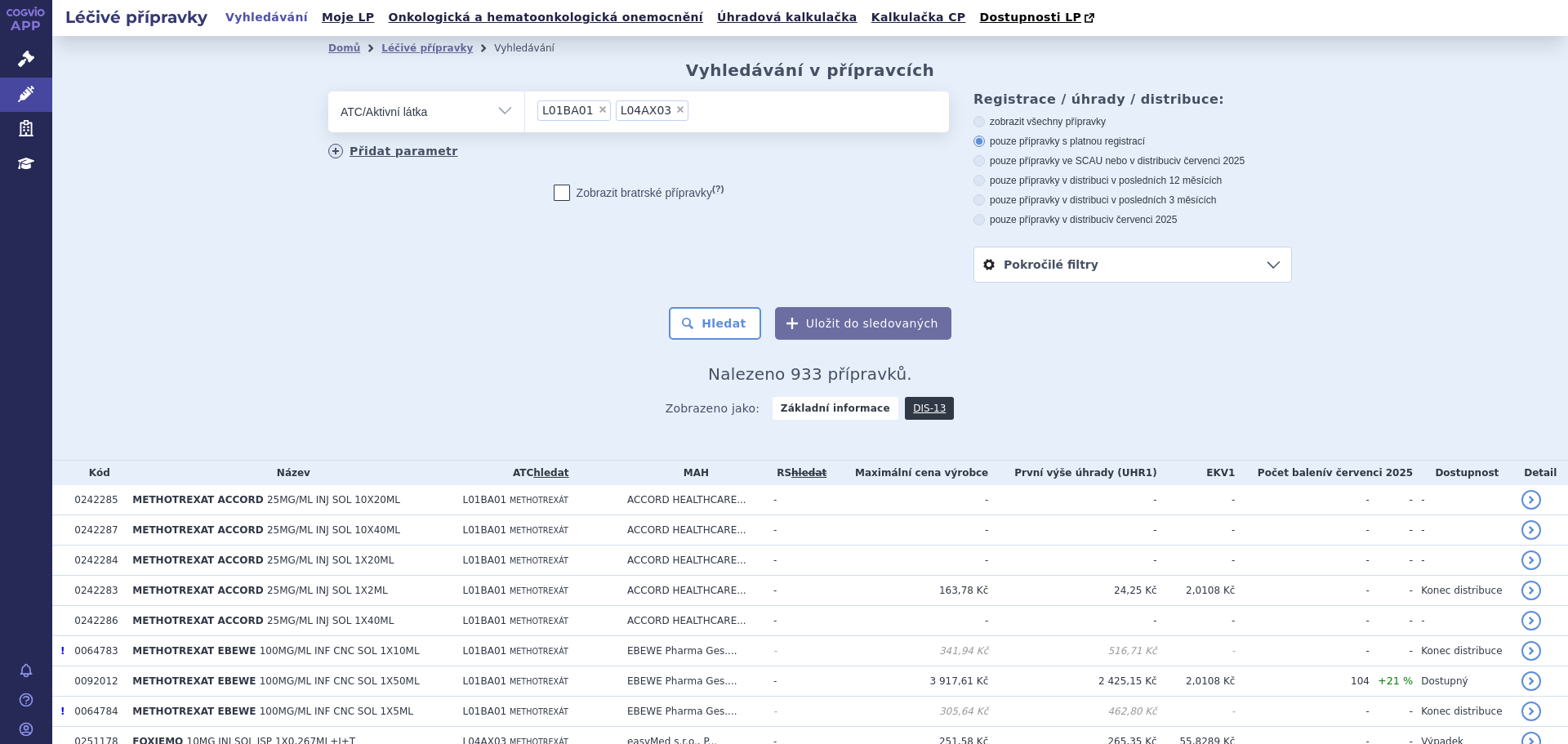
click at [386, 145] on link "Přidat parametr" at bounding box center [393, 151] width 130 height 15
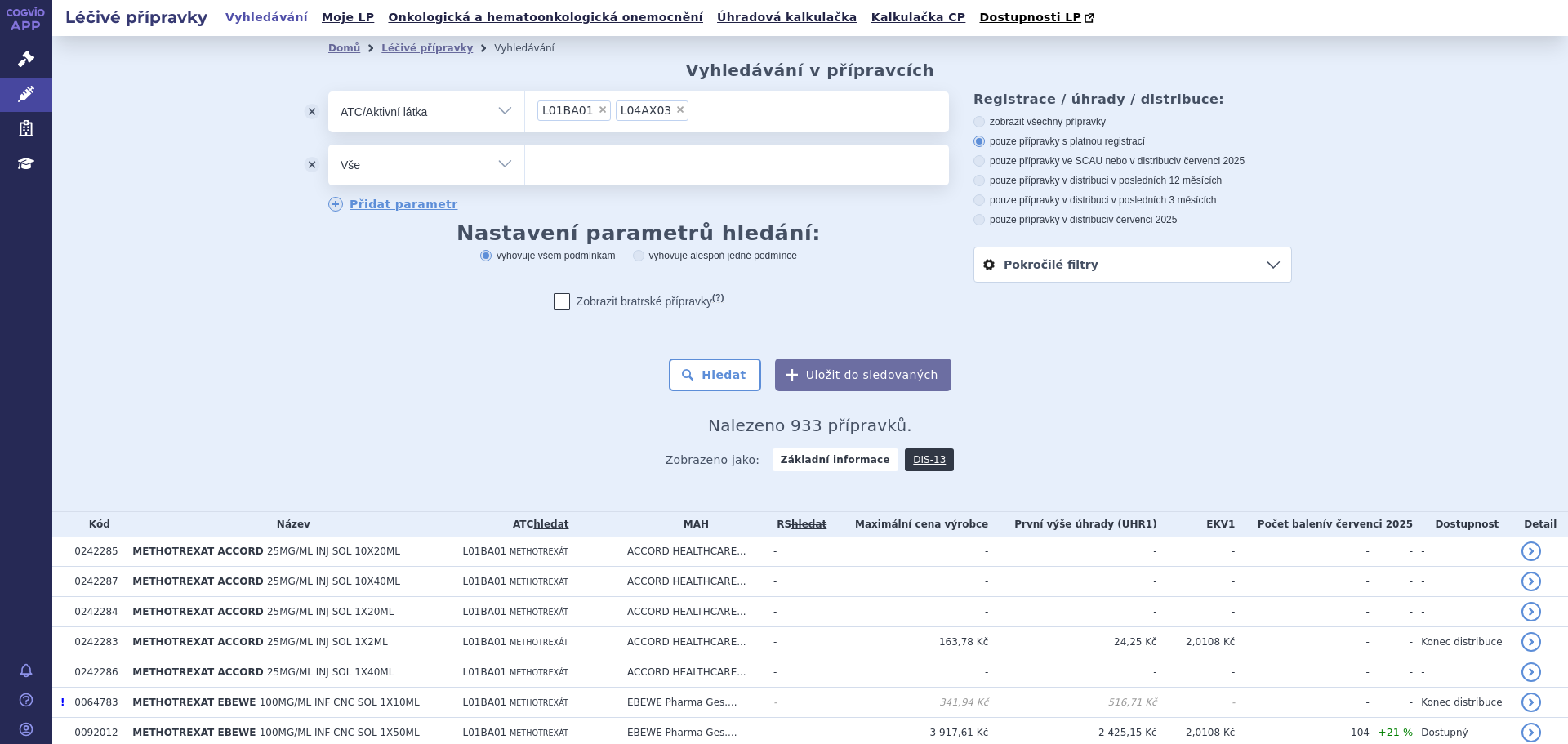
click at [393, 167] on select "Vše Přípravek/SUKL kód MAH VPOIS ATC/Aktivní látka Léková forma Síla" at bounding box center [426, 163] width 196 height 37
select select "filter-marketing-authorization-holder"
click at [329, 145] on select "Vše Přípravek/SUKL kód MAH VPOIS ATC/Aktivní látka Léková forma Síla" at bounding box center [426, 163] width 196 height 37
click at [538, 178] on ul at bounding box center [736, 162] width 424 height 34
click at [525, 178] on select at bounding box center [524, 164] width 1 height 41
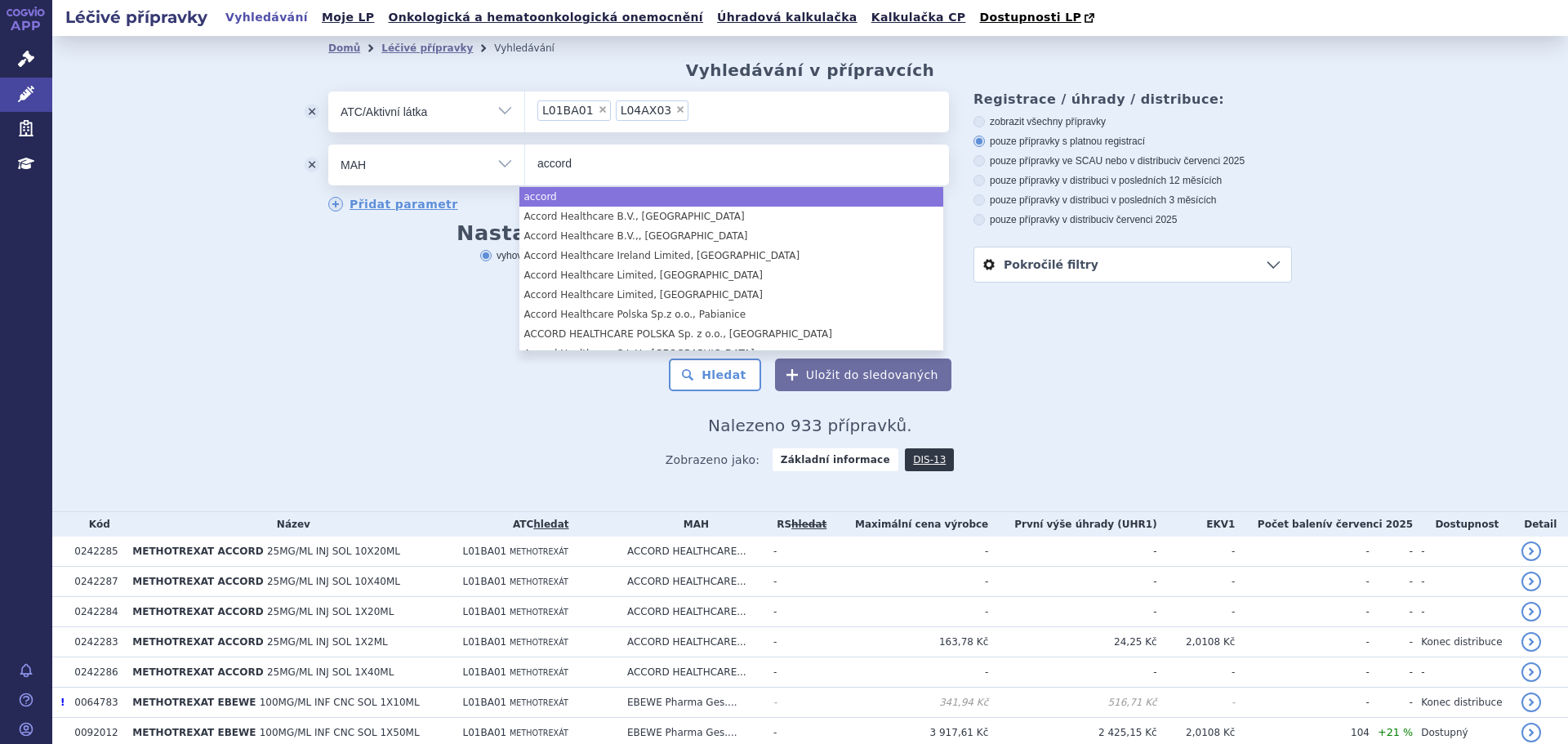
type input "accord"
click at [330, 273] on div "odstranit Vše Přípravek/SUKL kód MAH VPOIS ATC/Aktivní látka" at bounding box center [639, 212] width 620 height 243
select select "accord"
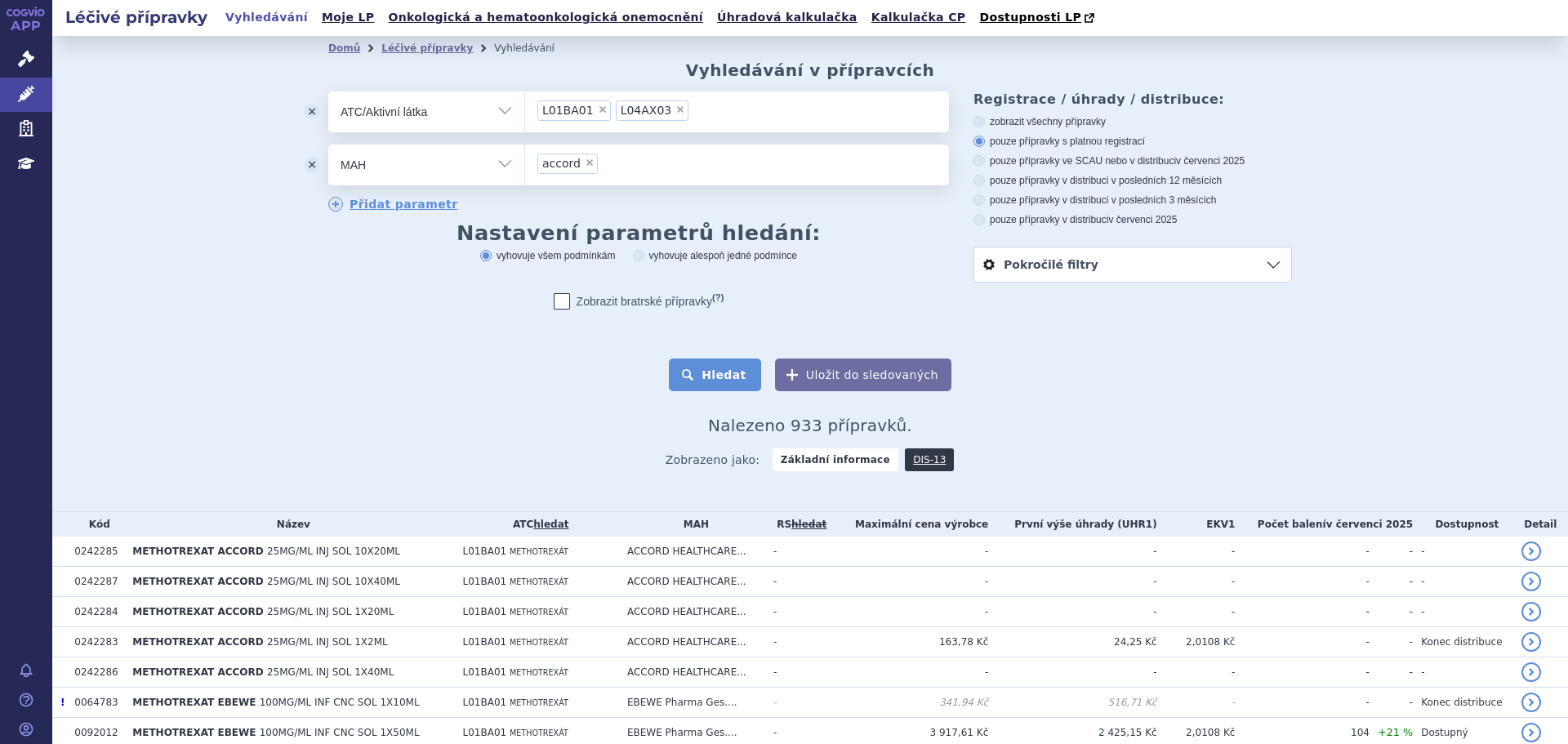
click button "Hledat"
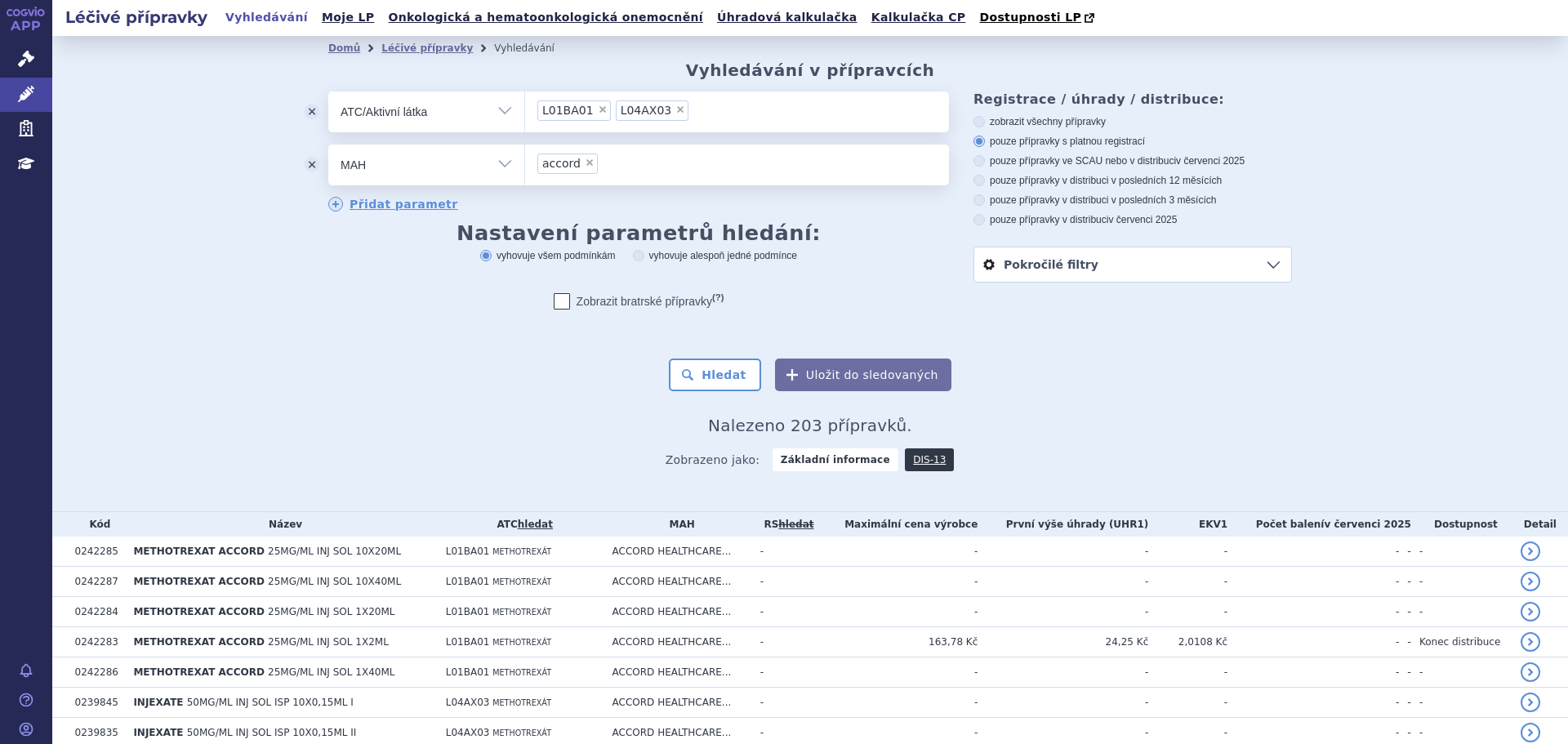
click at [1130, 163] on label "pouze přípravky ve SCAU nebo v distribuci v červenci 2025" at bounding box center [1132, 161] width 318 height 13
click at [986, 163] on input "pouze přípravky ve SCAU nebo v distribuci v červenci 2025" at bounding box center [980, 163] width 11 height 11
radio input "true"
click at [717, 373] on button "Hledat" at bounding box center [715, 374] width 92 height 32
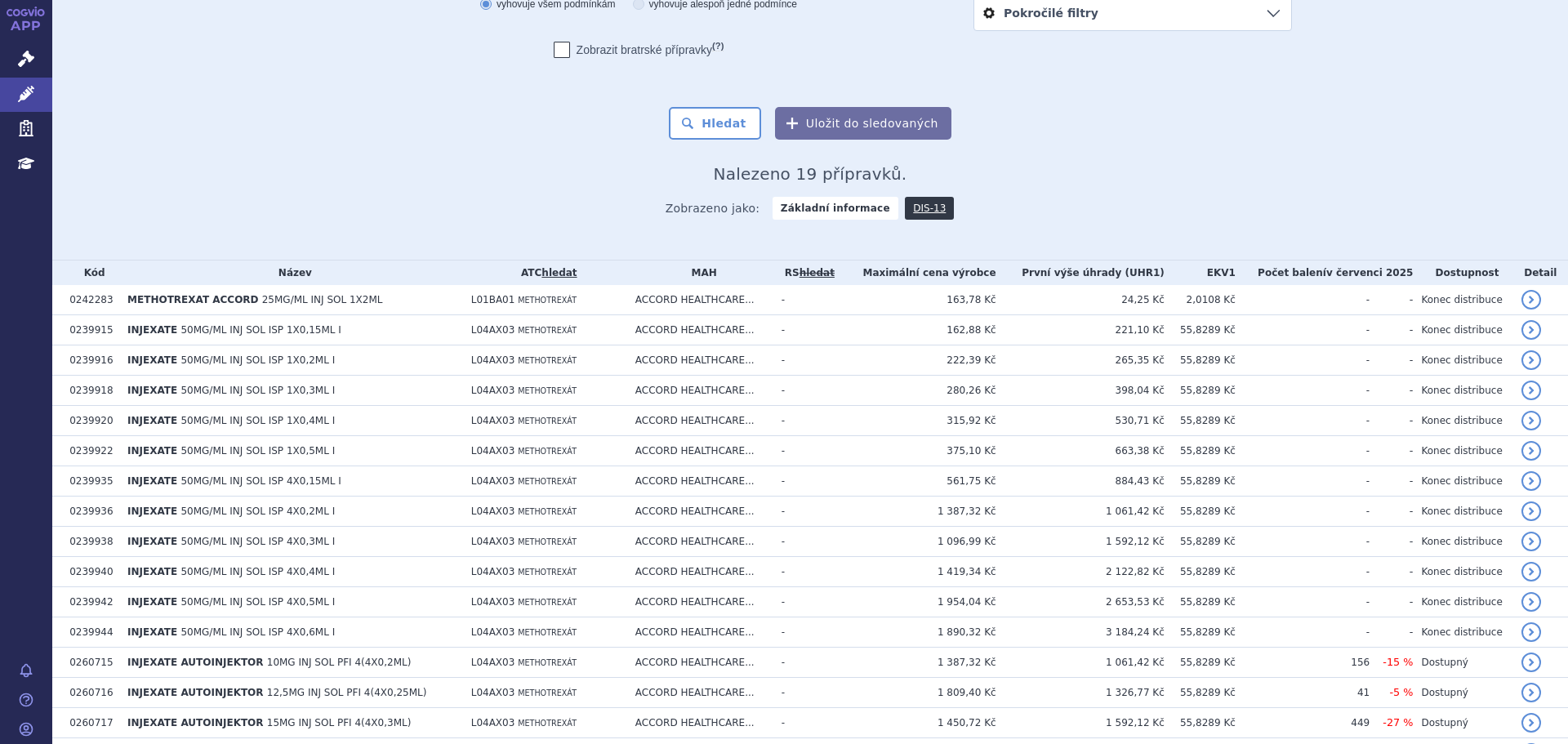
scroll to position [107, 0]
